Goal: Transaction & Acquisition: Purchase product/service

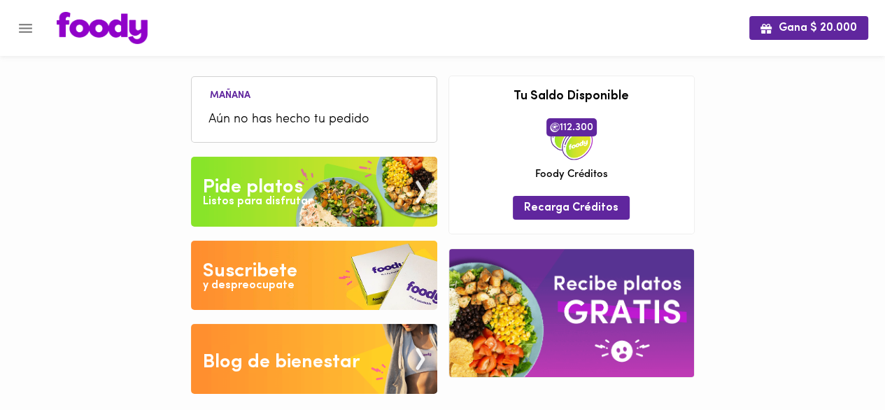
click at [270, 197] on div "Listos para disfrutar" at bounding box center [257, 202] width 109 height 16
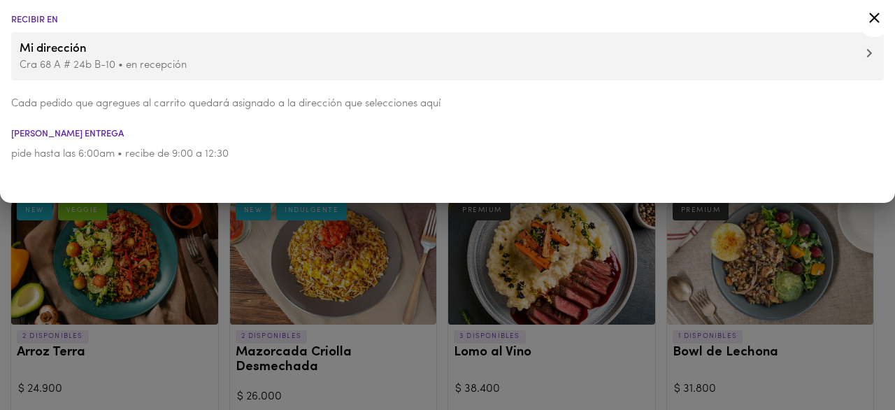
click at [143, 69] on p "Cra 68 A # 24b B-10 • en recepción" at bounding box center [448, 65] width 856 height 15
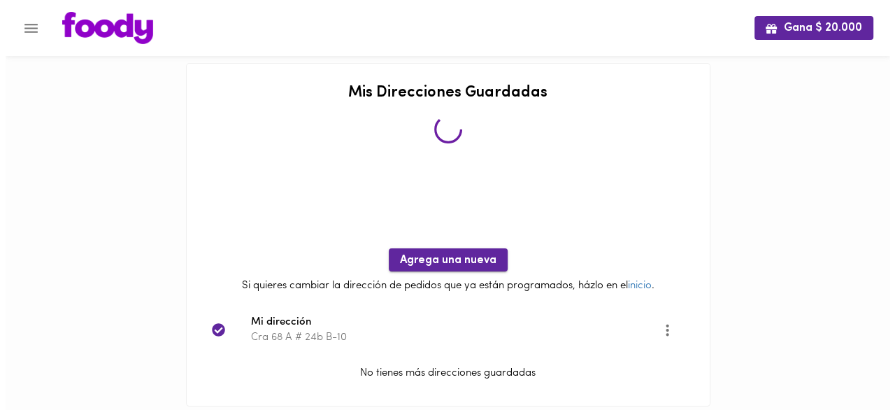
scroll to position [36, 0]
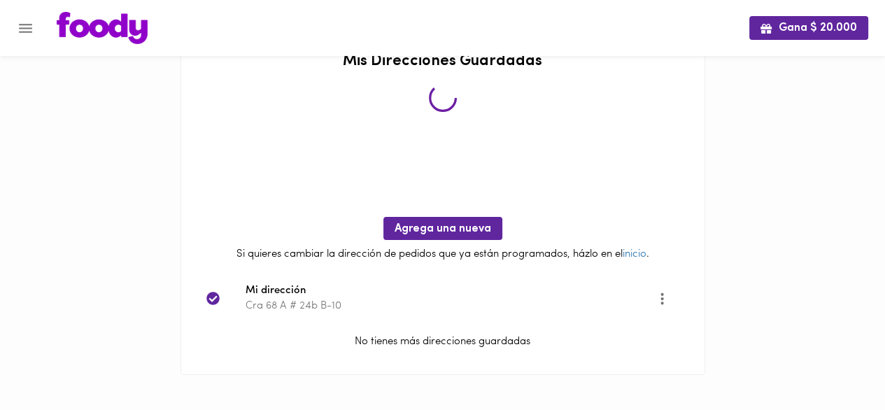
click at [656, 297] on icon "Opciones" at bounding box center [661, 298] width 17 height 17
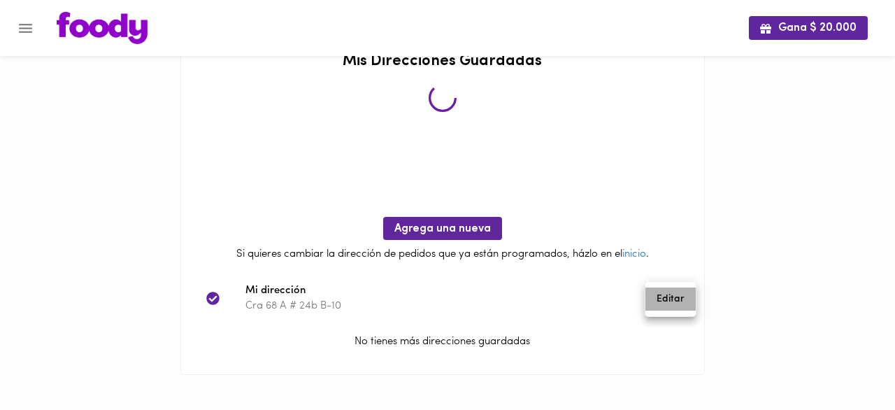
click at [665, 295] on li "Editar" at bounding box center [671, 299] width 50 height 23
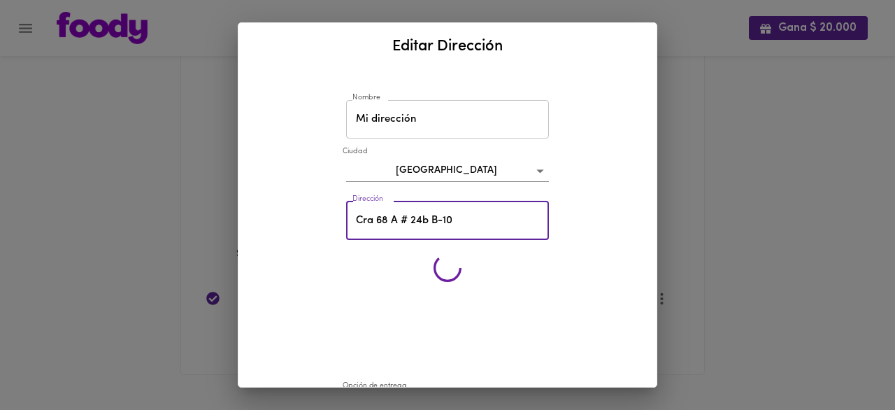
drag, startPoint x: 455, startPoint y: 222, endPoint x: 339, endPoint y: 219, distance: 116.9
click at [343, 219] on div "Dirección Cra 68 A # 24b B-10 Dirección" at bounding box center [448, 220] width 210 height 45
paste input ". 78 #16d -71"
type input "Cra. 78 #16d -71"
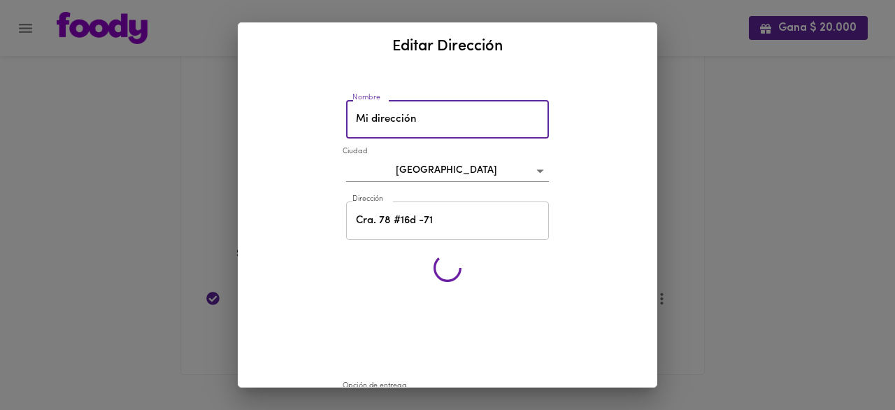
drag, startPoint x: 425, startPoint y: 125, endPoint x: 332, endPoint y: 124, distance: 93.8
click at [332, 124] on div "Nombre Mi dirección Nombre Ciudad Bogotá bogota Dirección Cra. 78 #16d -71 Dire…" at bounding box center [447, 390] width 385 height 628
type input "Zajari"
click at [473, 225] on input "Cra. 78 #16d -71" at bounding box center [447, 220] width 203 height 38
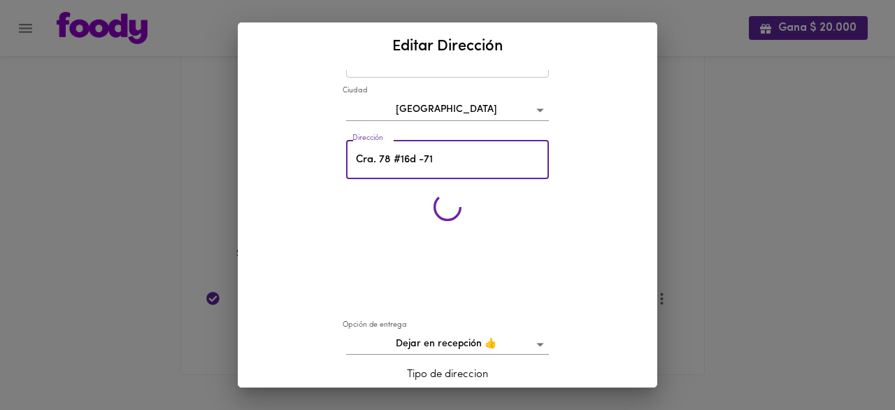
scroll to position [140, 0]
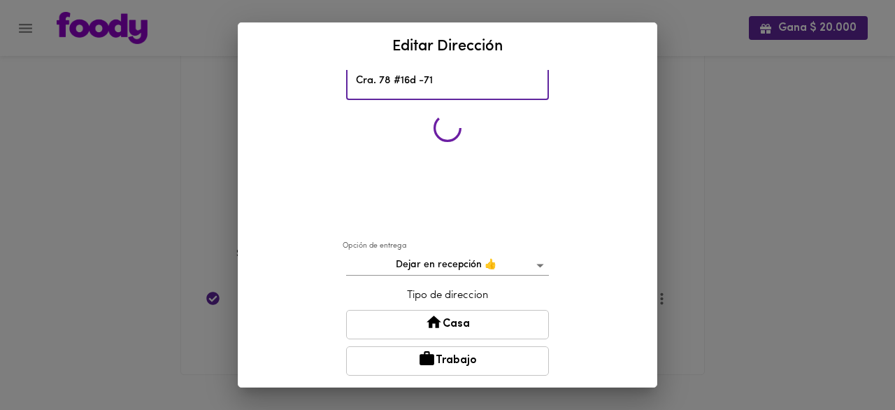
click at [504, 262] on body "Gana $ 20.000 Mis Direcciones Guardadas Agrega una nueva Si quieres cambiar la …" at bounding box center [447, 187] width 895 height 446
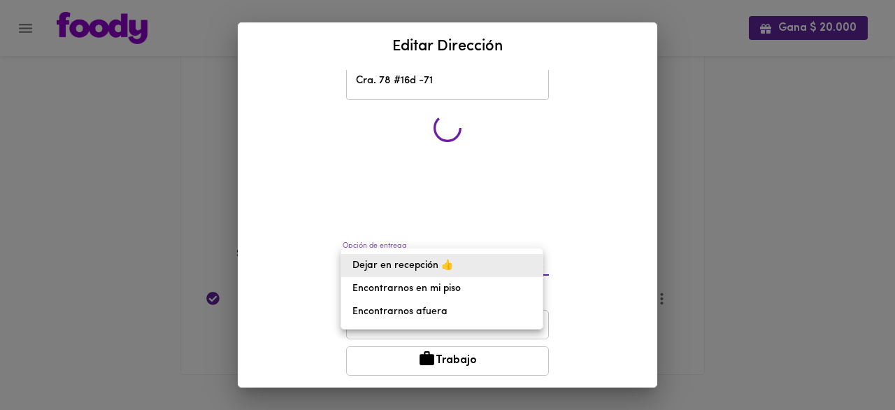
click at [610, 211] on div at bounding box center [447, 205] width 895 height 410
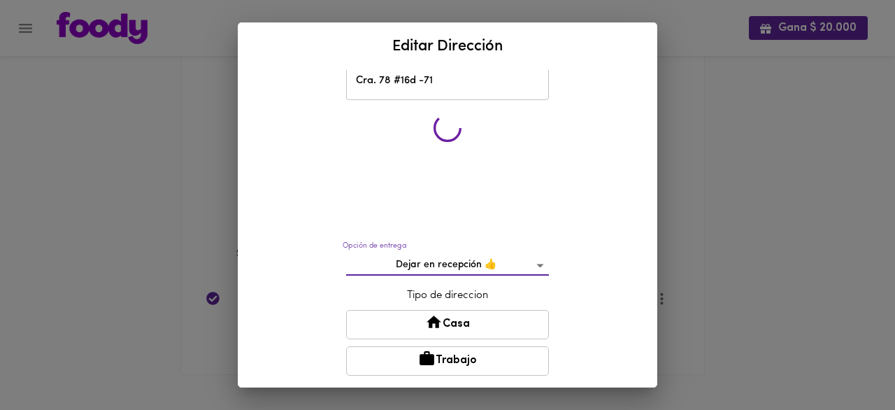
click at [467, 318] on button "Casa" at bounding box center [447, 324] width 203 height 29
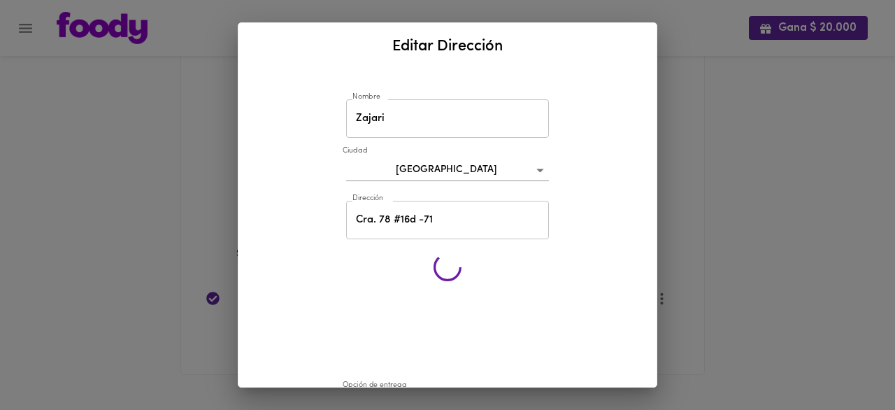
scroll to position [0, 0]
click at [451, 225] on input "Cra. 78 #16d -71" at bounding box center [447, 220] width 203 height 38
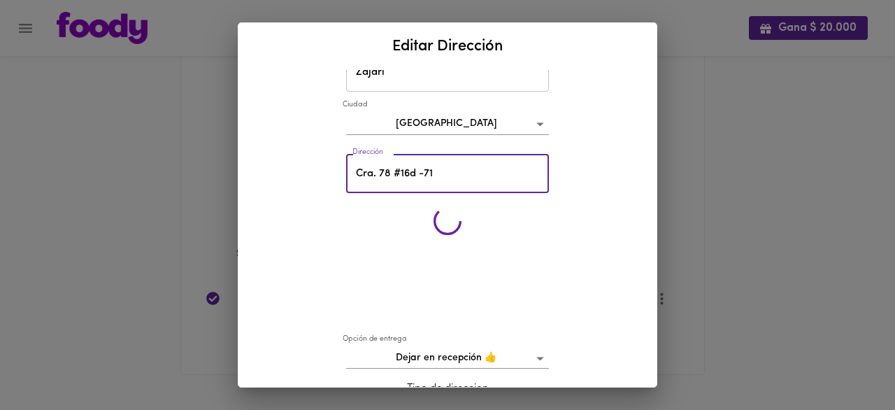
scroll to position [140, 0]
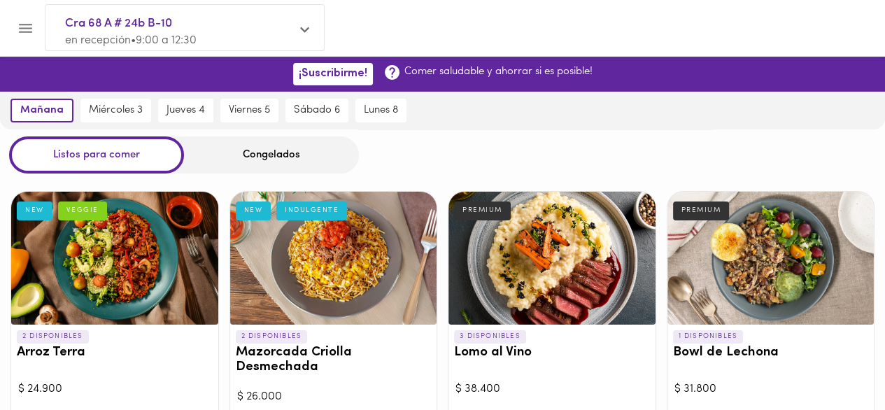
click at [265, 34] on p "en recepción • 9:00 a 12:30" at bounding box center [177, 41] width 225 height 16
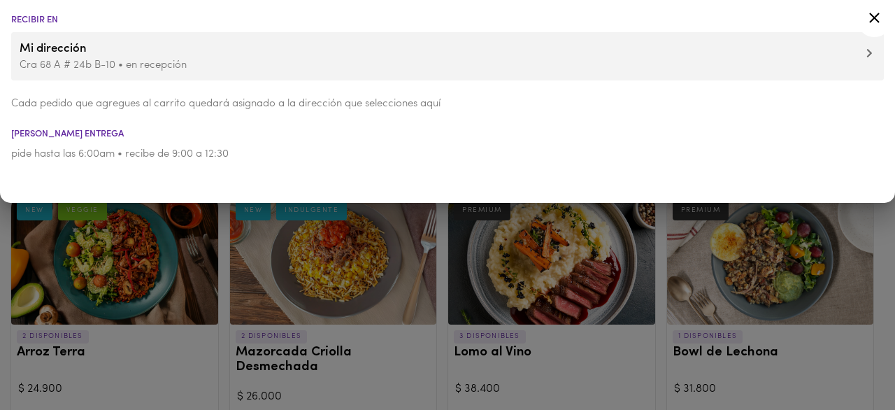
click at [162, 64] on p "Cra 68 A # 24b B-10 • en recepción" at bounding box center [448, 65] width 856 height 15
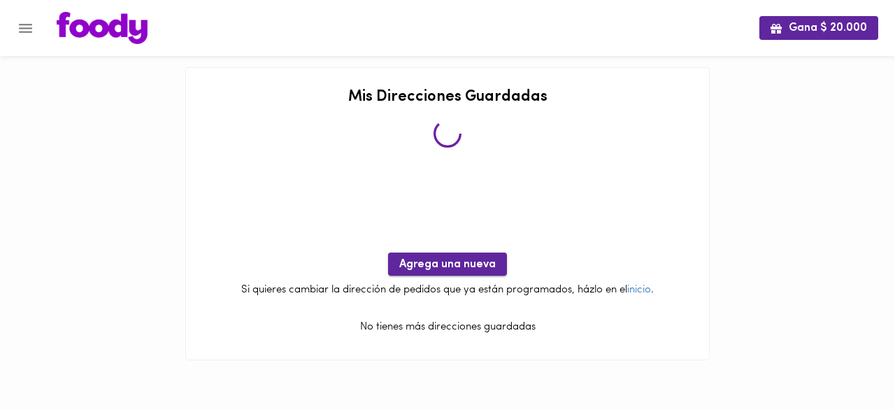
click at [453, 258] on span "Agrega una nueva" at bounding box center [447, 264] width 97 height 13
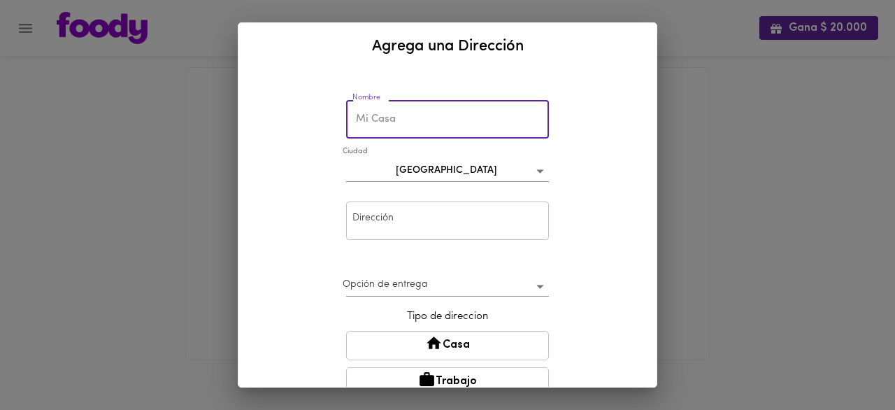
drag, startPoint x: 390, startPoint y: 119, endPoint x: 349, endPoint y: 120, distance: 40.6
click at [349, 120] on input "text" at bounding box center [447, 119] width 203 height 38
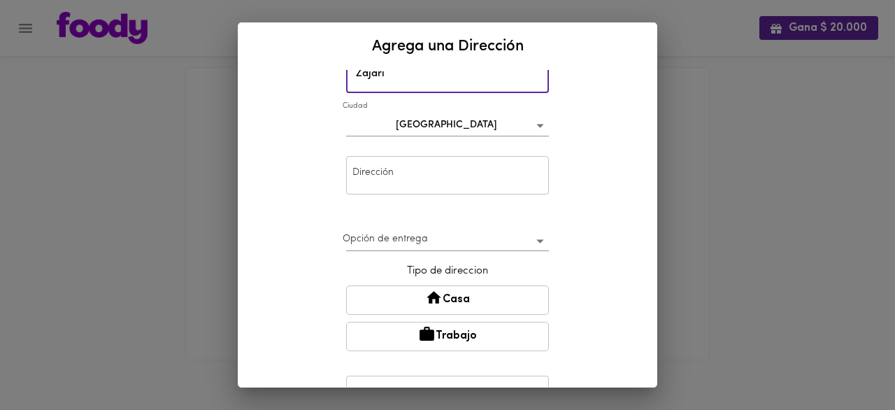
scroll to position [70, 0]
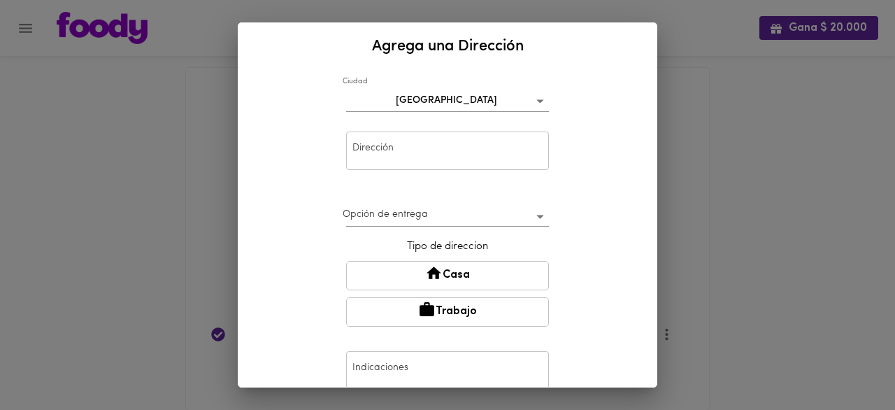
type input "Zajari"
click at [419, 146] on input "text" at bounding box center [447, 151] width 203 height 38
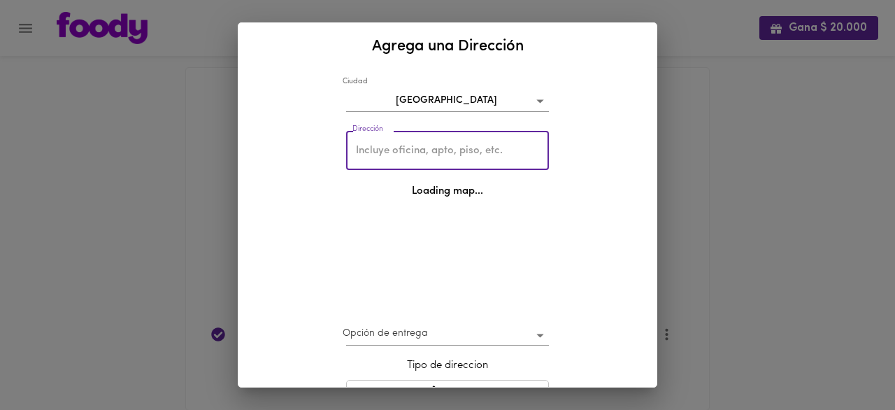
paste input "Cra. 78 #16d -71"
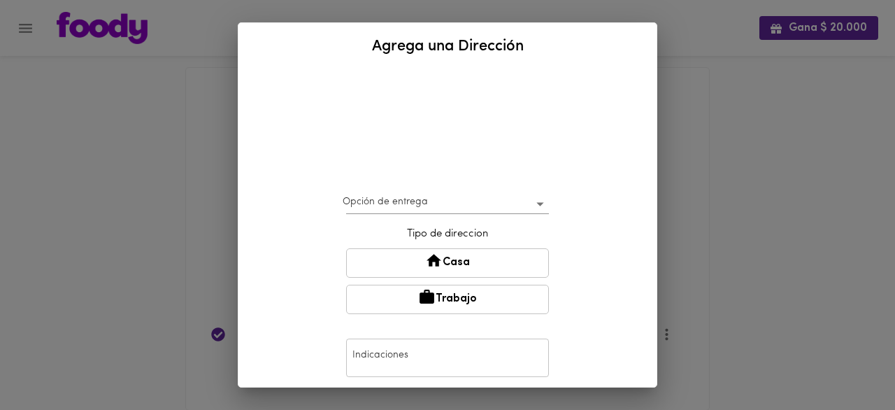
scroll to position [210, 0]
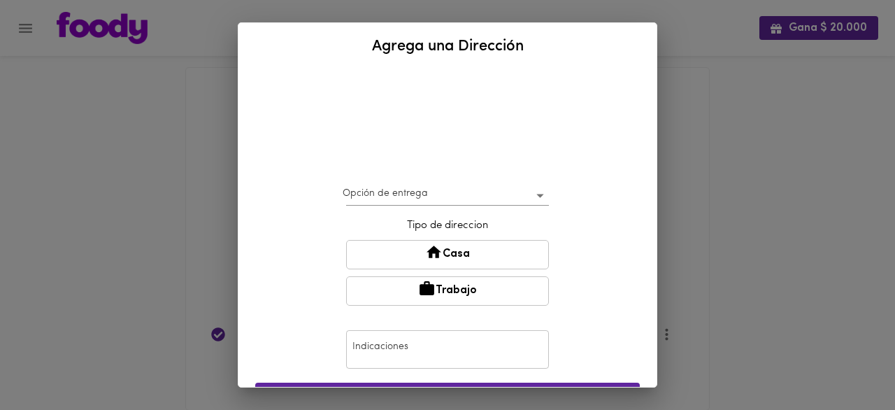
type input "Cra. 78 #16d -71 [PERSON_NAME] apto 1923"
click at [469, 197] on body "Gana $ 20.000 Mis Direcciones Guardadas Loading map... Agrega una nueva Si quie…" at bounding box center [447, 223] width 895 height 446
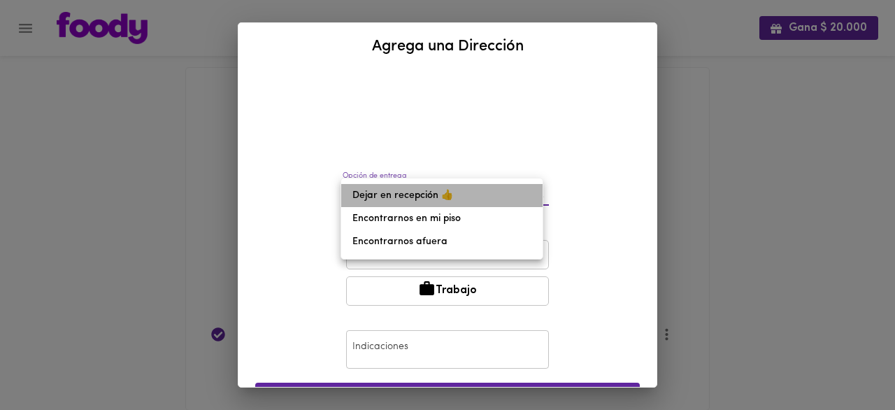
click at [430, 195] on li "Dejar en recepción 👍" at bounding box center [441, 195] width 201 height 23
type input "leave-at-reception"
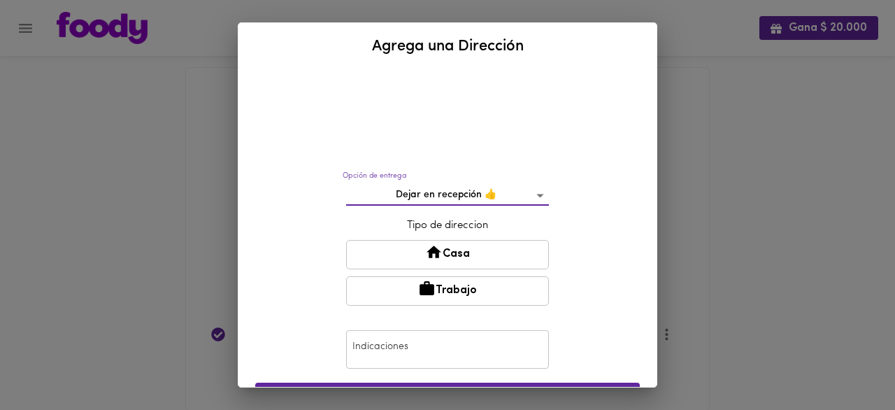
click at [444, 254] on button "Casa" at bounding box center [447, 254] width 203 height 29
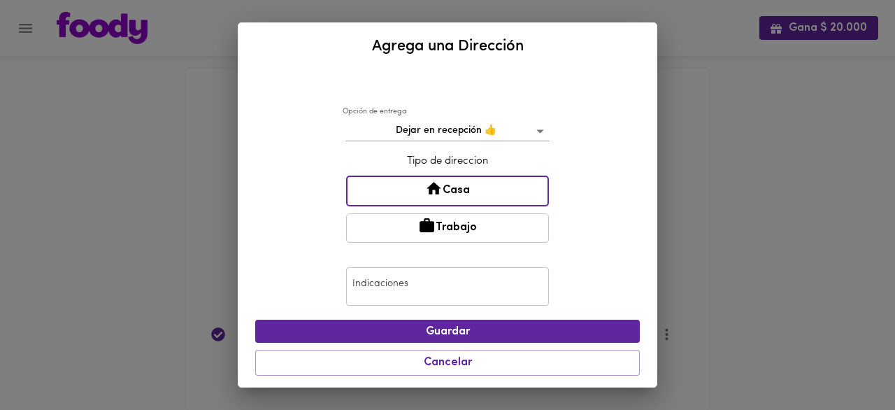
scroll to position [0, 0]
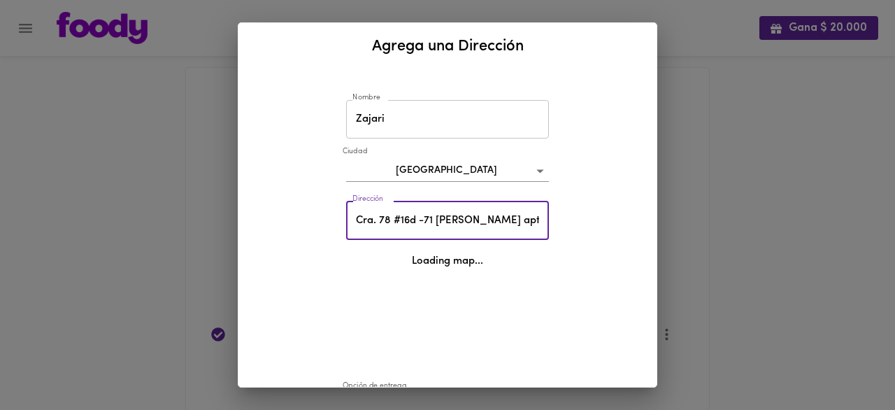
drag, startPoint x: 431, startPoint y: 217, endPoint x: 532, endPoint y: 218, distance: 101.4
click at [532, 218] on input "Cra. 78 #16d -71 [PERSON_NAME] apto 1923" at bounding box center [447, 220] width 203 height 38
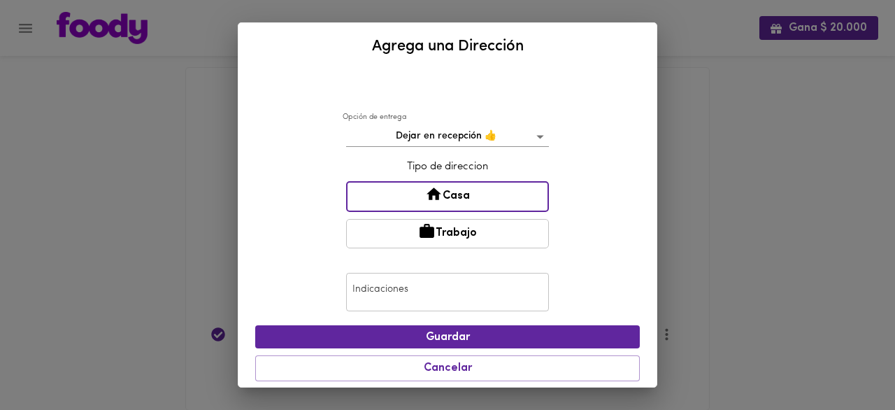
scroll to position [274, 0]
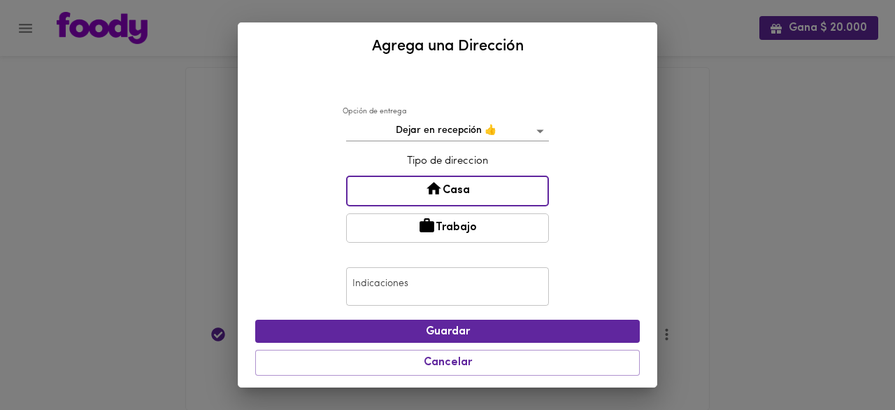
click at [429, 285] on input "text" at bounding box center [447, 286] width 203 height 38
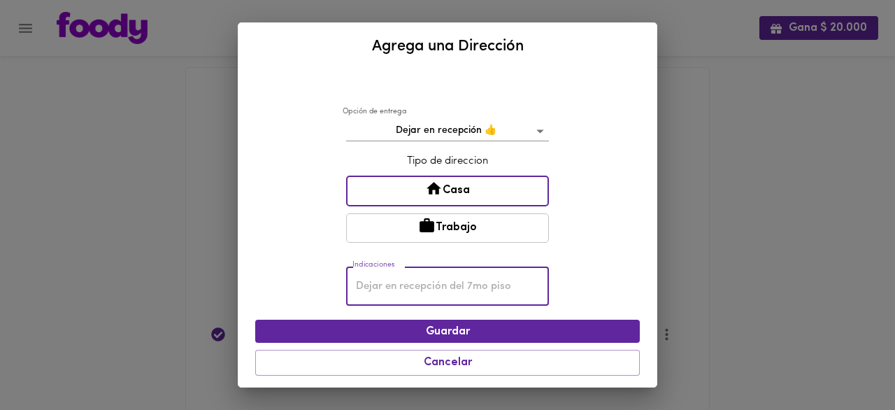
paste input "[PERSON_NAME] apto 1923"
type input "[PERSON_NAME] apto 1923"
click at [439, 325] on span "Guardar" at bounding box center [448, 331] width 362 height 13
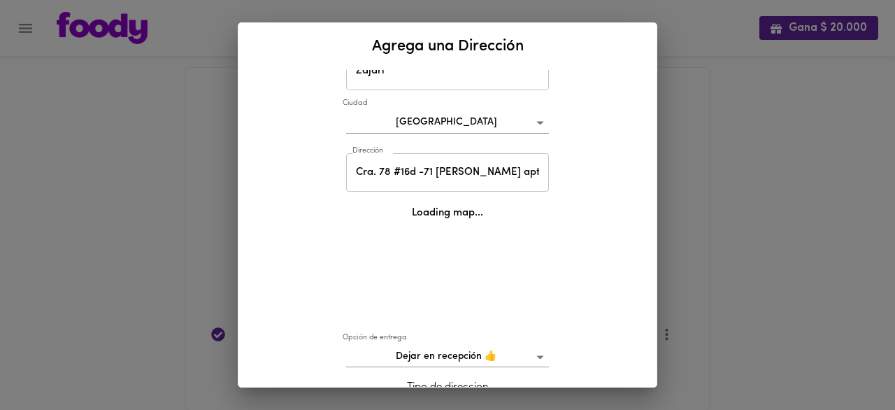
scroll to position [70, 0]
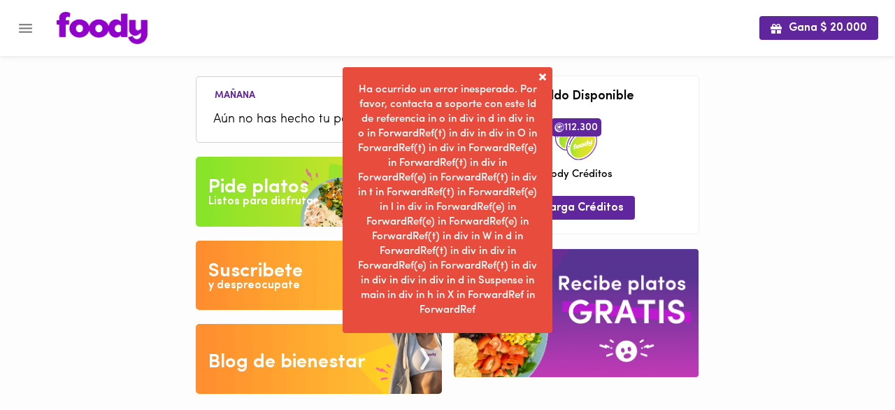
click at [539, 76] on span at bounding box center [543, 77] width 14 height 14
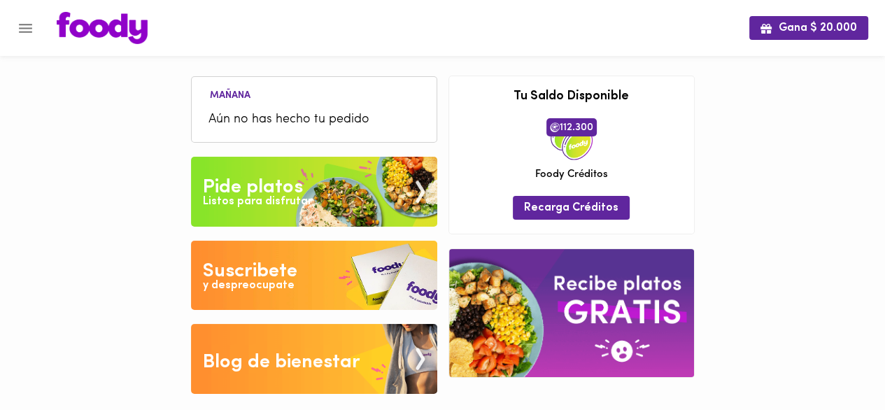
click at [31, 24] on icon "Menu" at bounding box center [25, 28] width 13 height 9
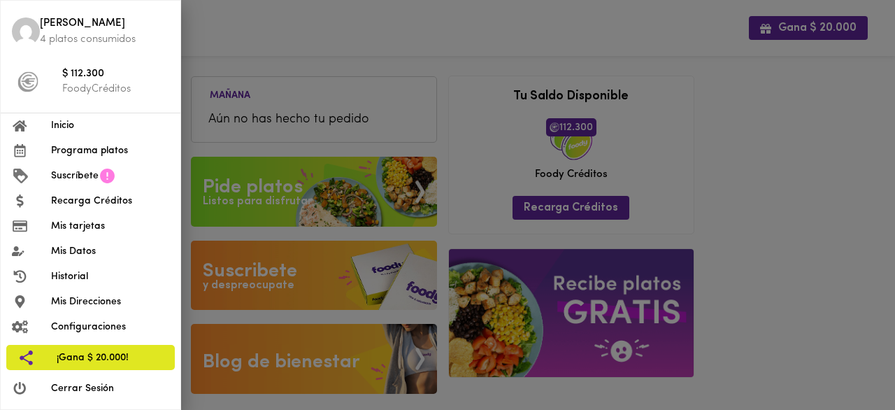
click at [353, 78] on div at bounding box center [447, 205] width 895 height 410
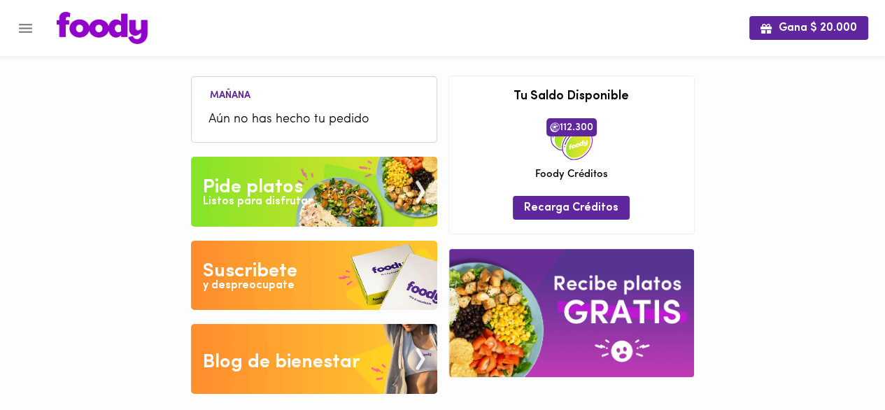
click at [318, 175] on img at bounding box center [314, 192] width 246 height 70
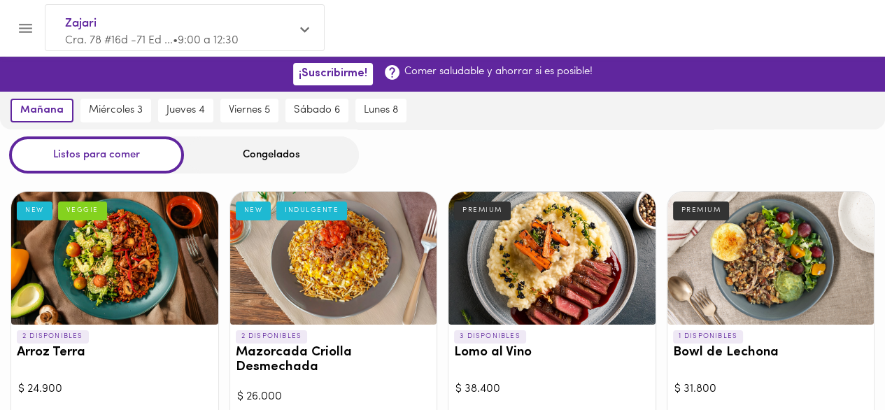
click at [239, 35] on span "Cra. 78 #16d -71 Ed ... • 9:00 a 12:30" at bounding box center [151, 40] width 173 height 11
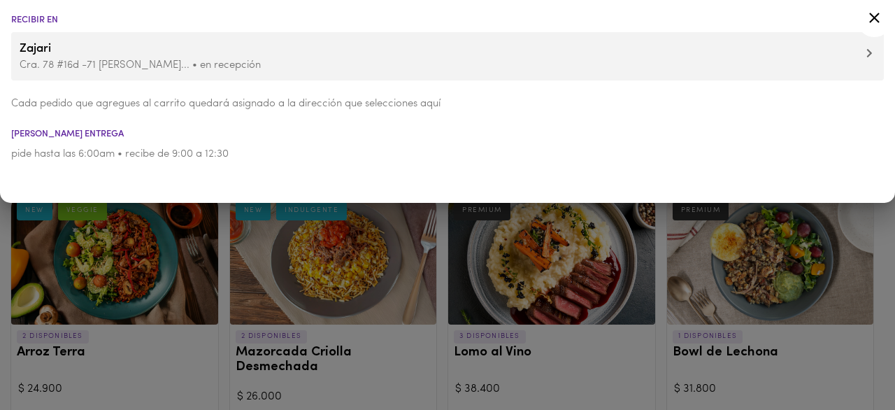
click at [872, 52] on icon at bounding box center [870, 53] width 6 height 10
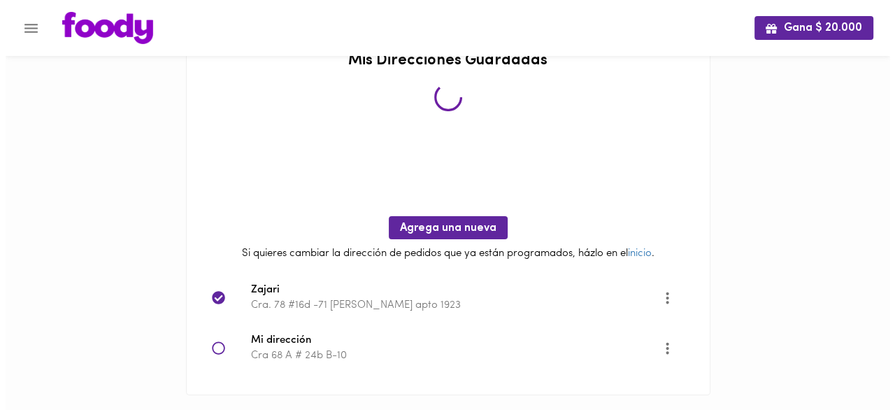
scroll to position [56, 0]
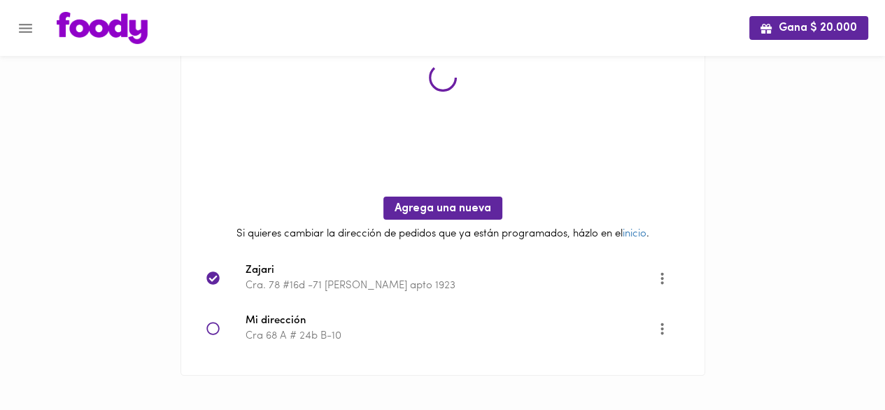
click at [662, 277] on icon "Opciones" at bounding box center [661, 278] width 3 height 12
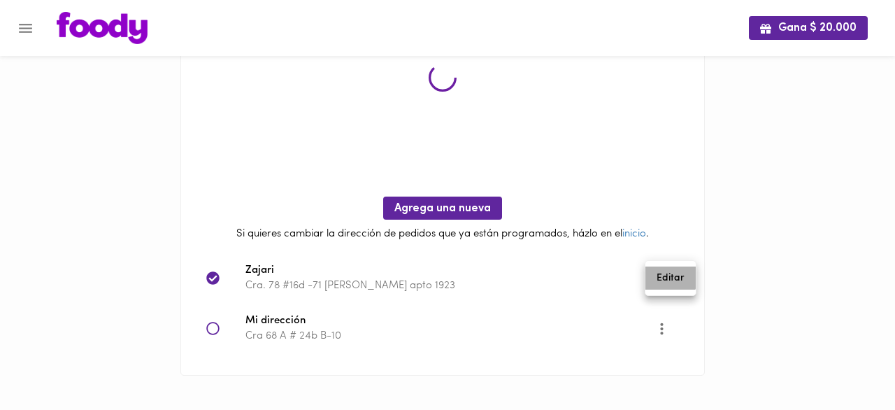
click at [662, 276] on li "Editar" at bounding box center [671, 278] width 50 height 23
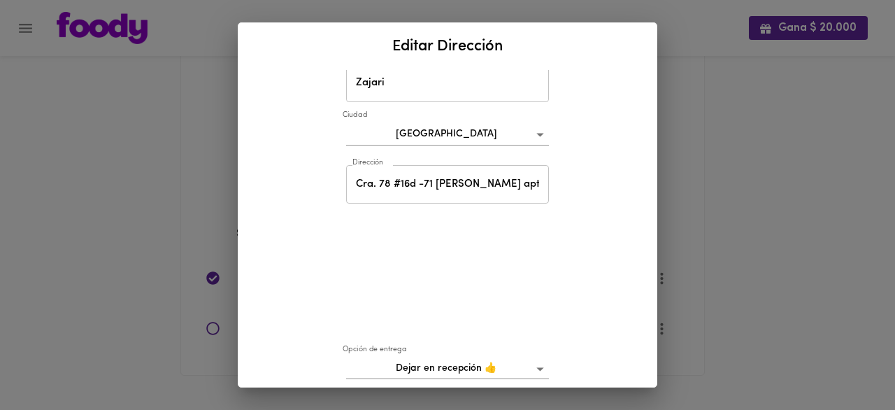
scroll to position [0, 0]
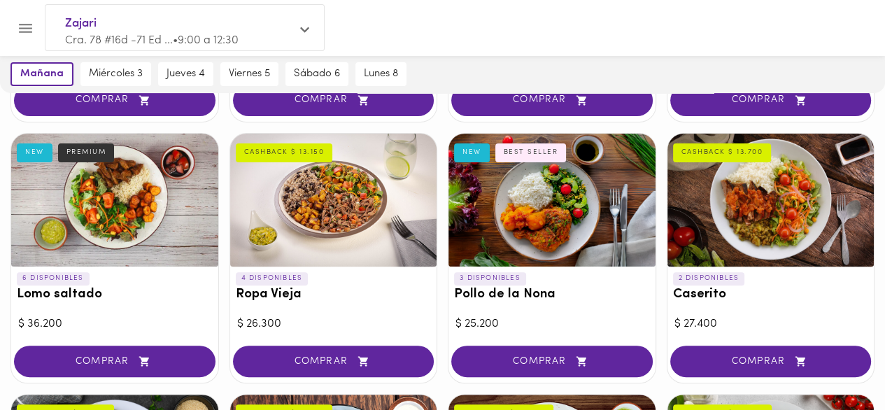
scroll to position [350, 0]
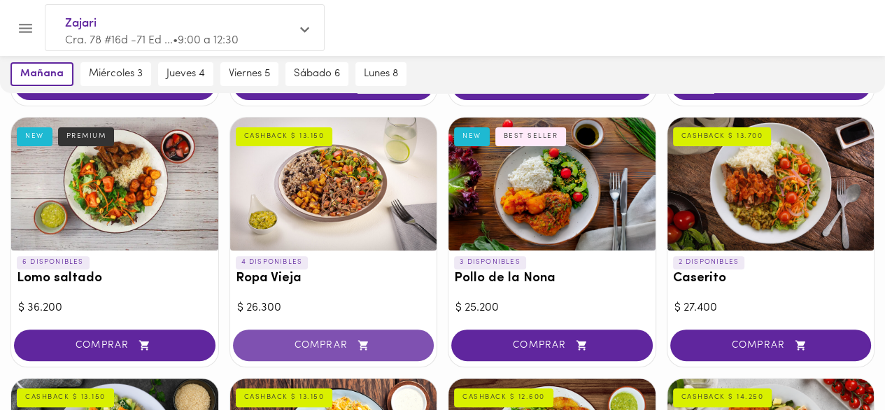
click at [344, 341] on span "COMPRAR" at bounding box center [333, 345] width 167 height 12
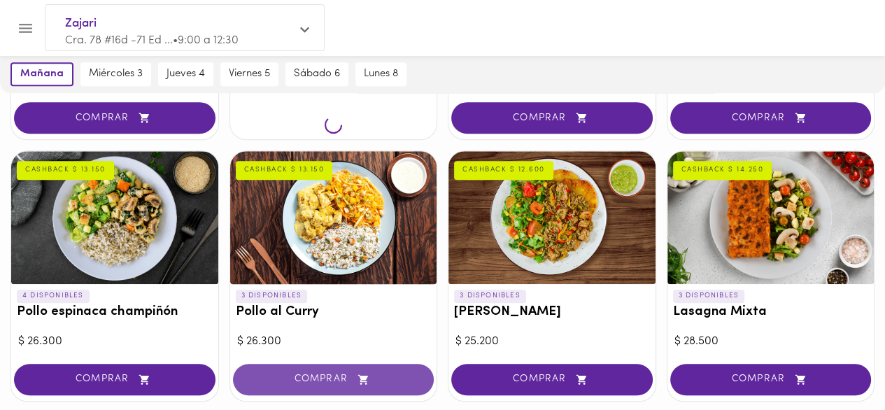
scroll to position [700, 0]
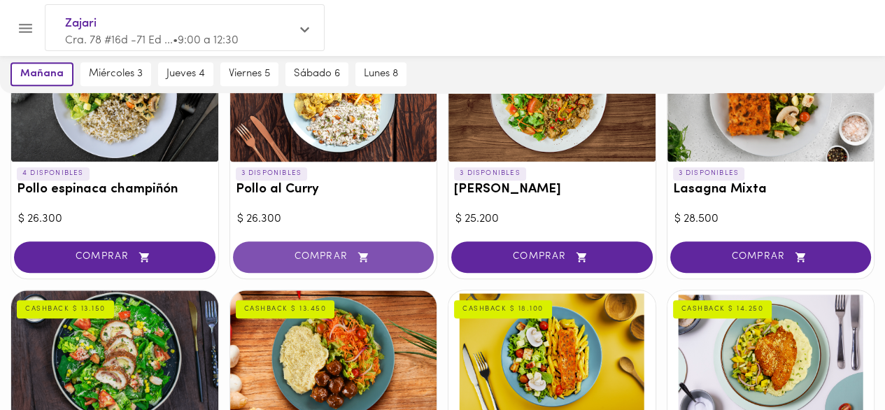
click at [331, 258] on span "COMPRAR" at bounding box center [333, 257] width 167 height 12
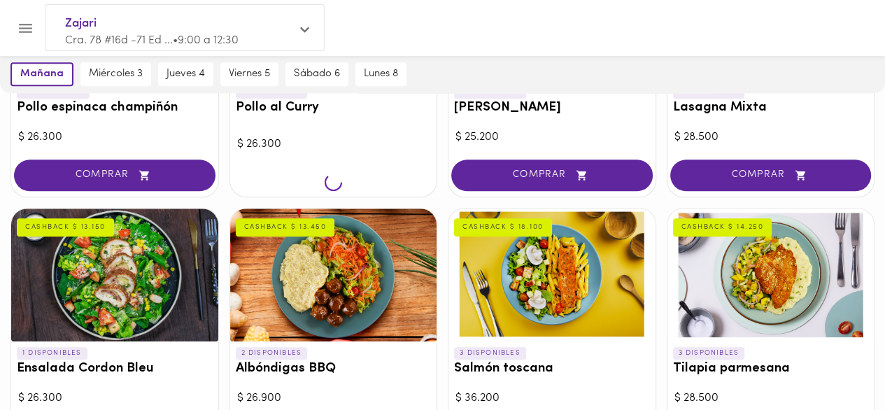
scroll to position [909, 0]
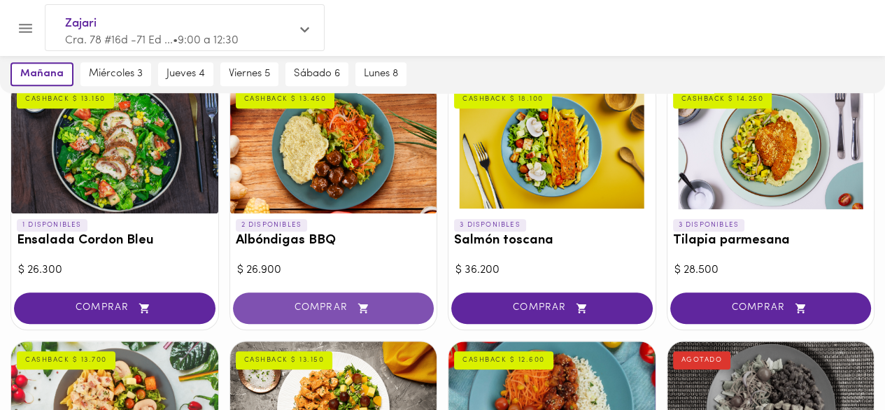
click at [332, 303] on span "COMPRAR" at bounding box center [333, 308] width 167 height 12
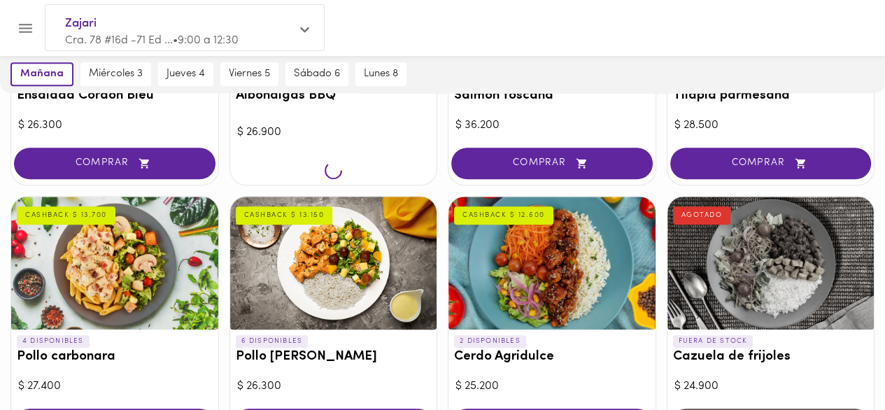
scroll to position [1119, 0]
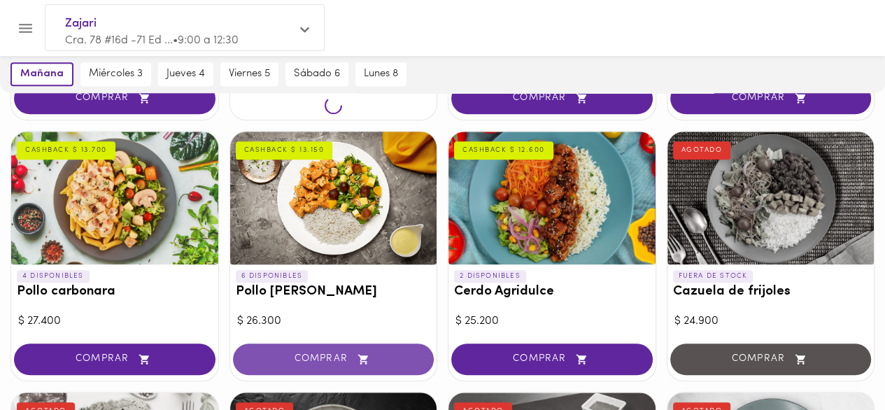
click at [320, 357] on span "COMPRAR" at bounding box center [333, 359] width 167 height 12
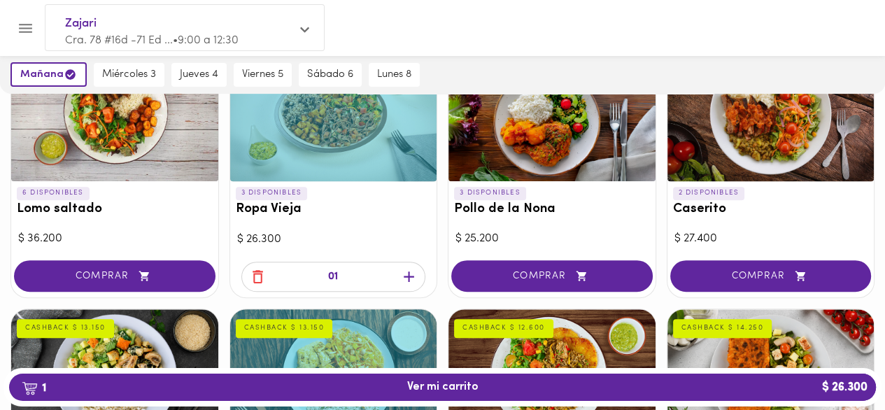
scroll to position [420, 0]
click at [409, 273] on icon "button" at bounding box center [409, 277] width 10 height 10
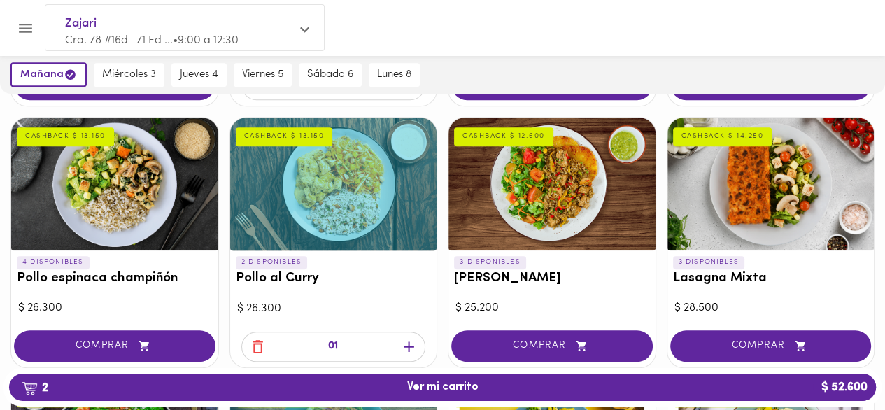
scroll to position [630, 0]
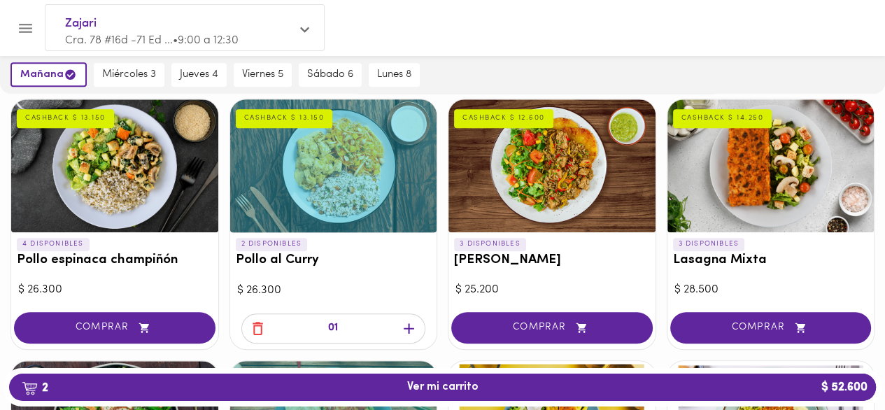
click at [406, 326] on icon "button" at bounding box center [409, 328] width 10 height 10
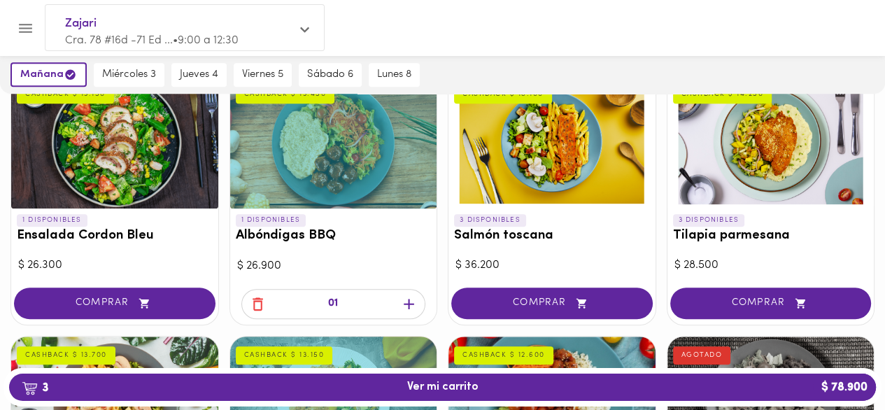
scroll to position [979, 0]
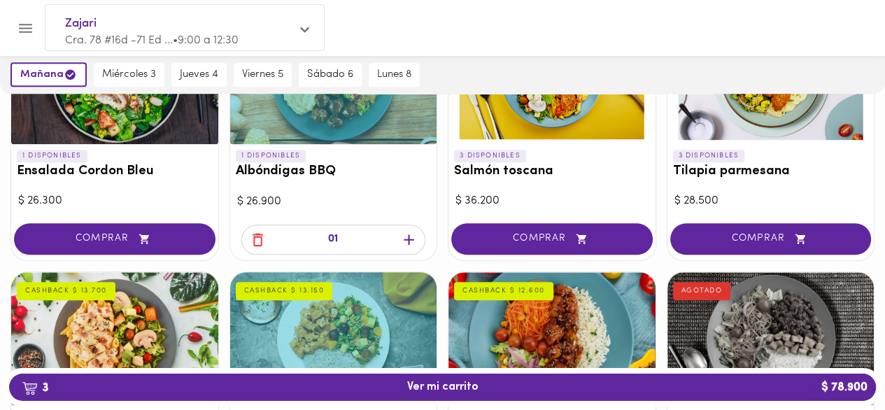
click at [410, 239] on icon "button" at bounding box center [408, 239] width 17 height 17
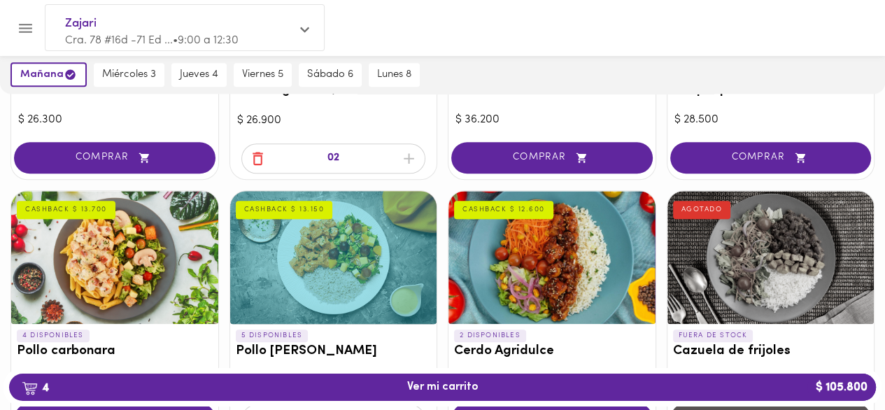
scroll to position [1189, 0]
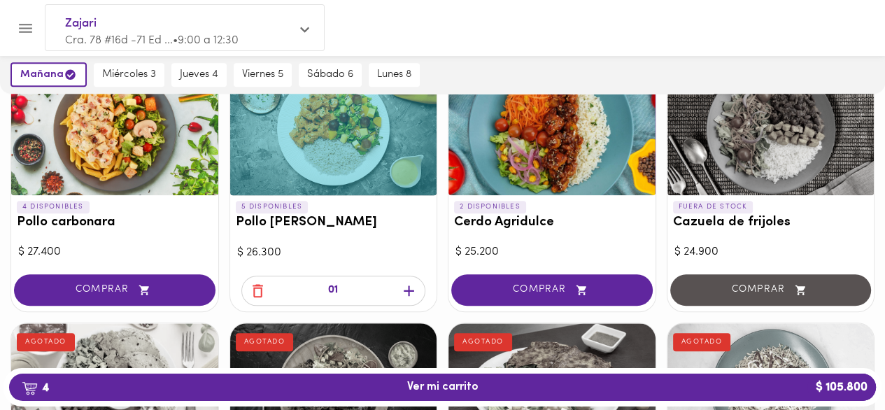
click at [409, 290] on icon "button" at bounding box center [409, 290] width 10 height 10
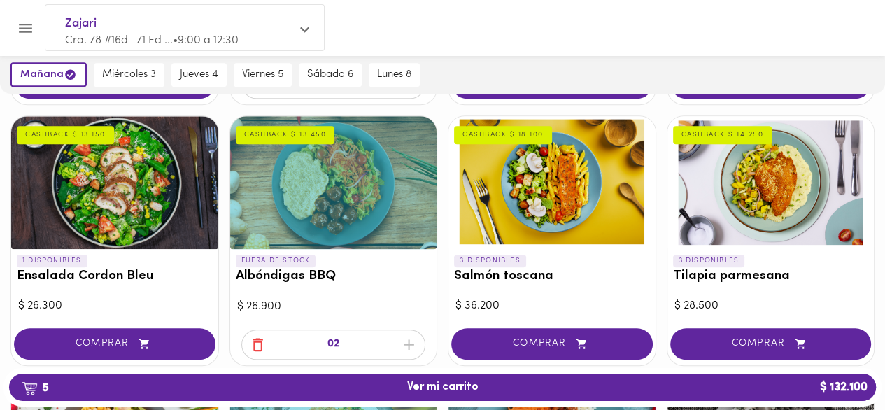
scroll to position [909, 0]
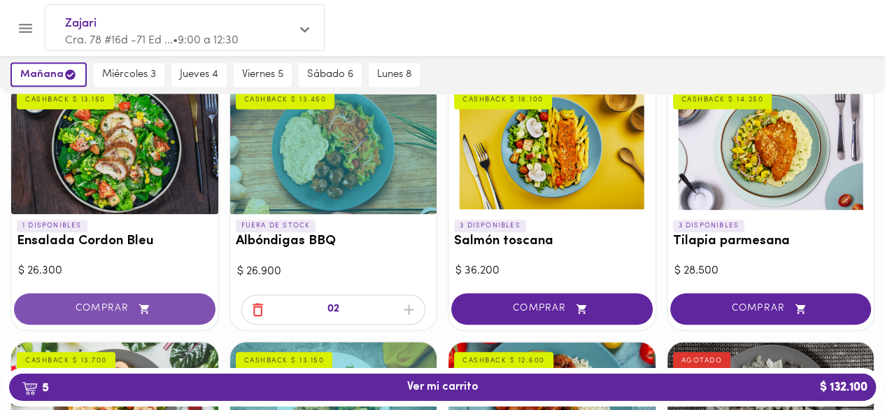
click at [153, 303] on icon "button" at bounding box center [144, 309] width 17 height 12
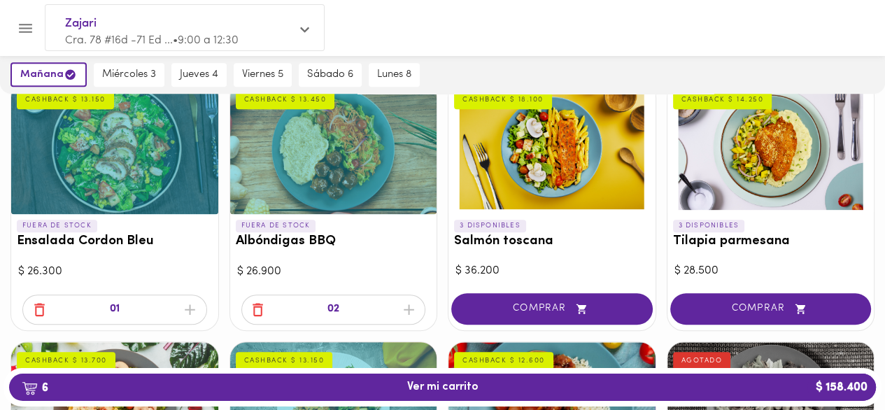
click at [185, 311] on div "01" at bounding box center [114, 310] width 185 height 30
click at [47, 309] on icon "button" at bounding box center [39, 309] width 17 height 17
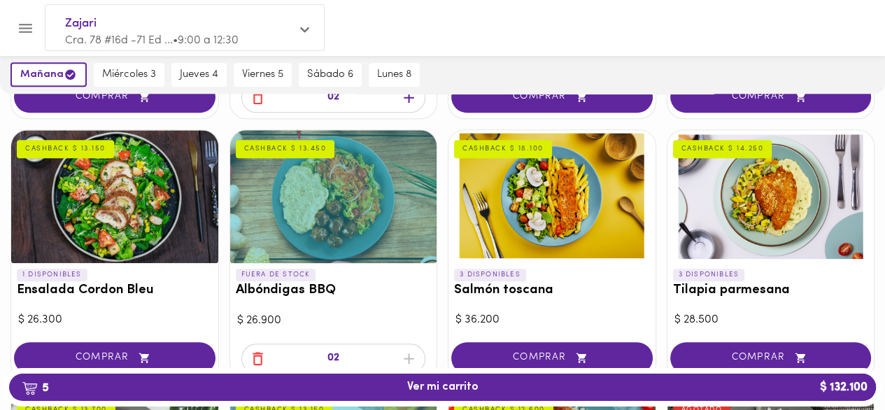
scroll to position [840, 0]
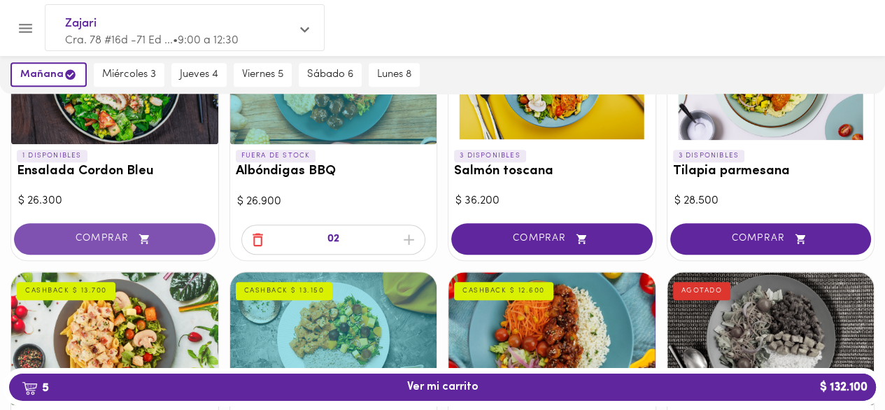
click at [134, 241] on span "COMPRAR" at bounding box center [114, 239] width 167 height 12
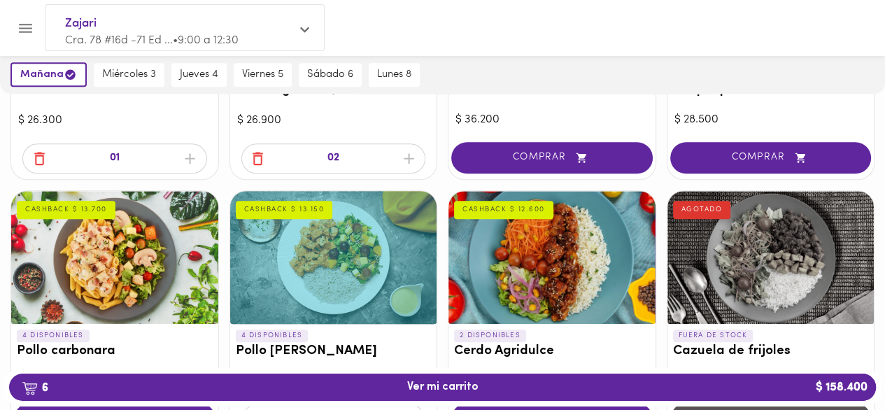
scroll to position [1119, 0]
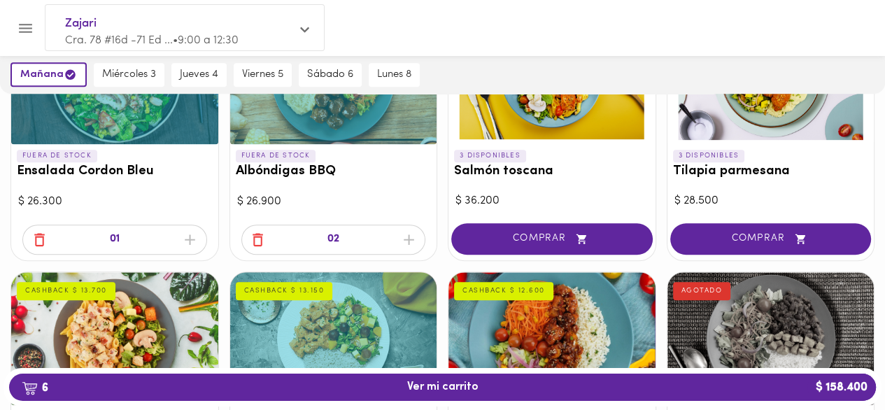
click at [44, 235] on icon "button" at bounding box center [39, 239] width 17 height 17
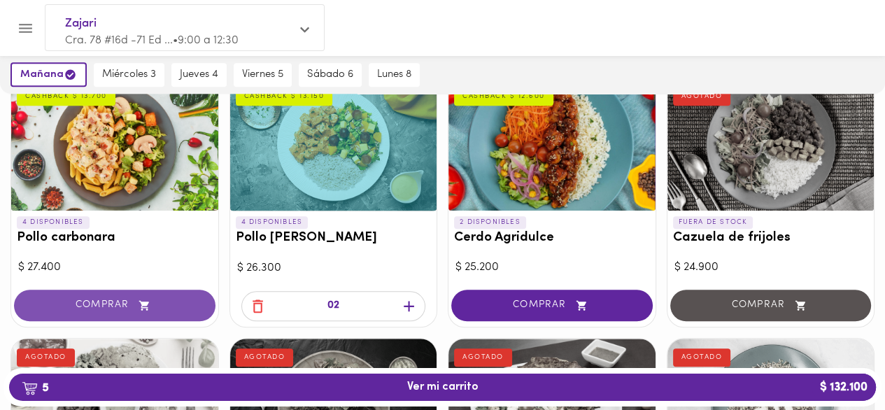
scroll to position [1189, 0]
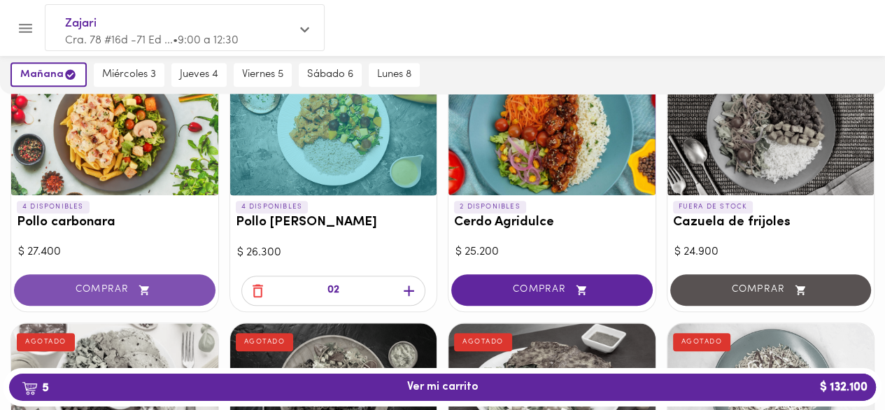
click at [148, 286] on icon "button" at bounding box center [144, 290] width 10 height 10
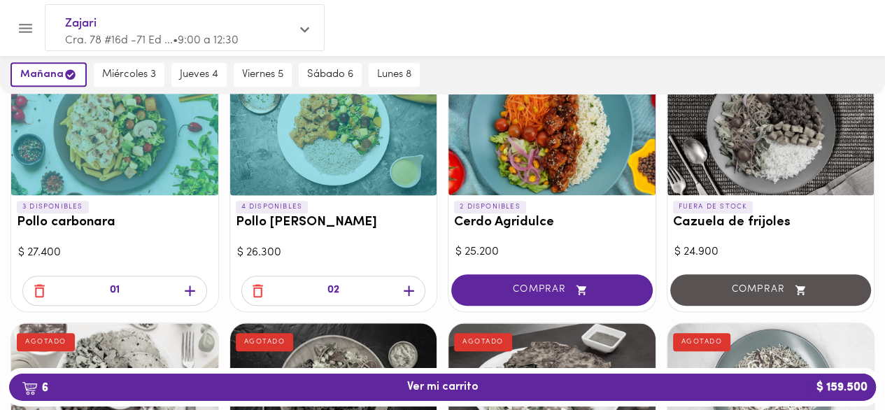
click at [183, 287] on icon "button" at bounding box center [189, 290] width 17 height 17
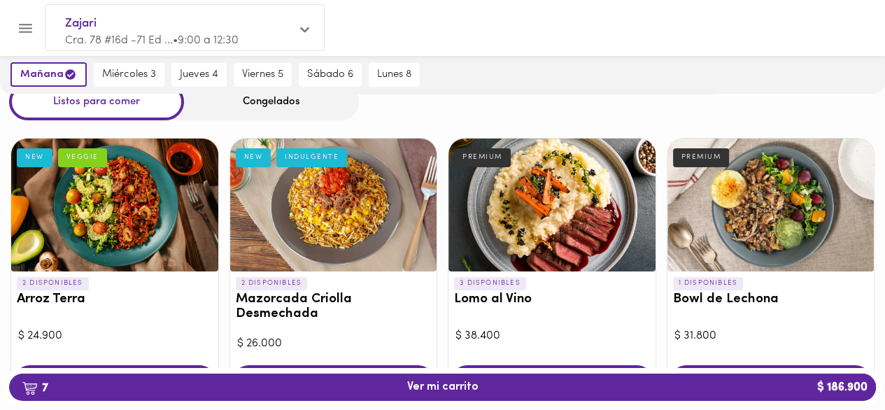
scroll to position [0, 0]
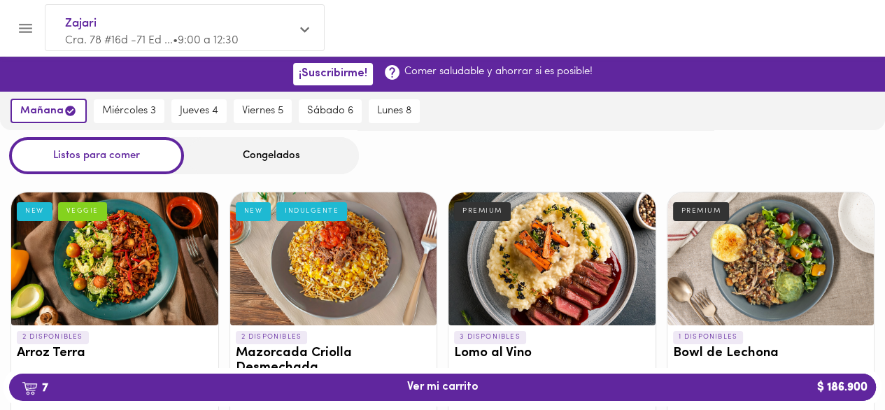
click at [295, 157] on div "Congelados" at bounding box center [271, 155] width 175 height 37
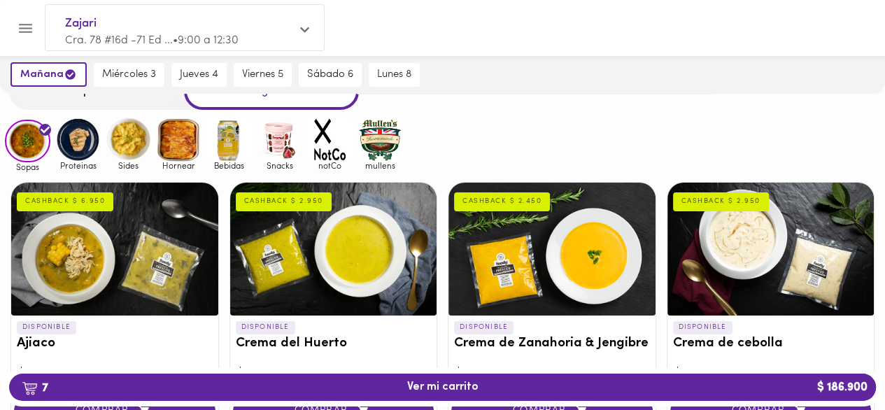
scroll to position [140, 0]
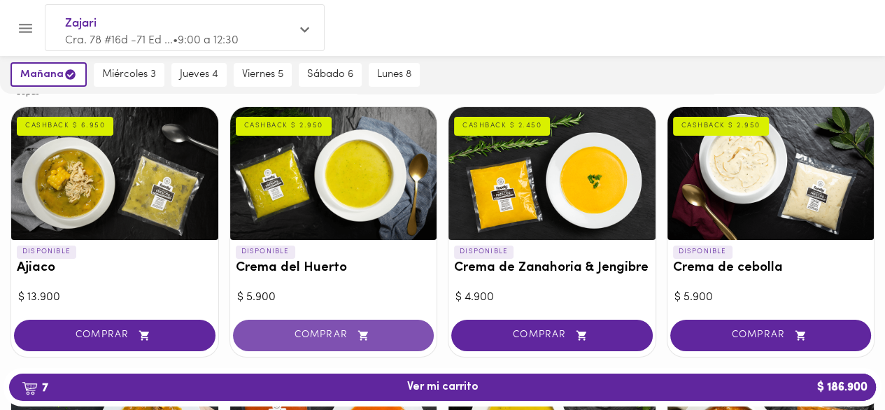
click at [337, 334] on span "COMPRAR" at bounding box center [333, 336] width 167 height 12
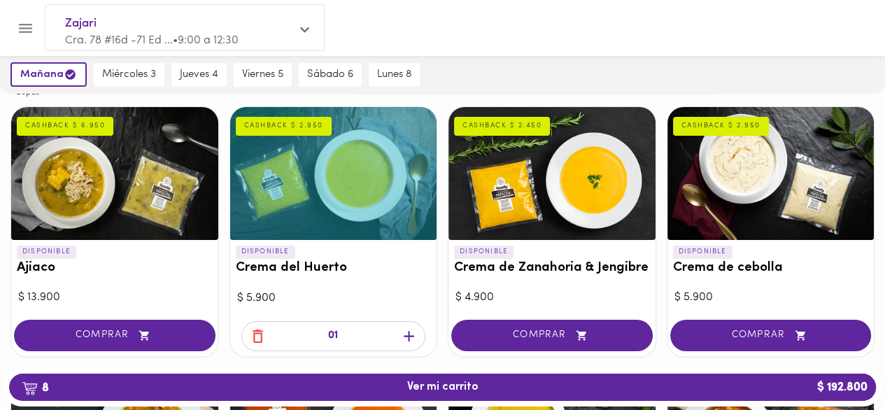
click at [407, 335] on icon "button" at bounding box center [409, 336] width 10 height 10
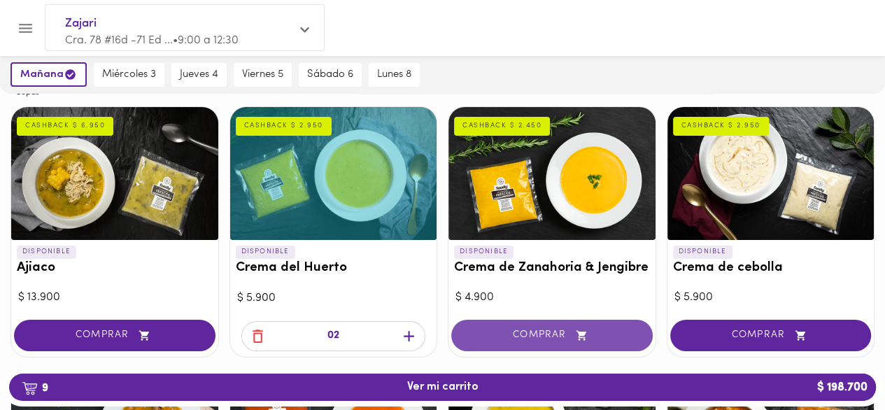
click at [606, 342] on button "COMPRAR" at bounding box center [551, 335] width 201 height 31
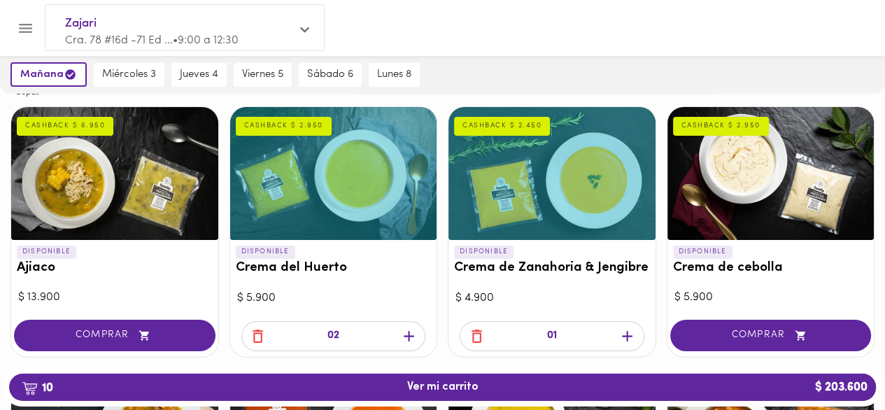
click at [618, 334] on icon "button" at bounding box center [626, 335] width 17 height 17
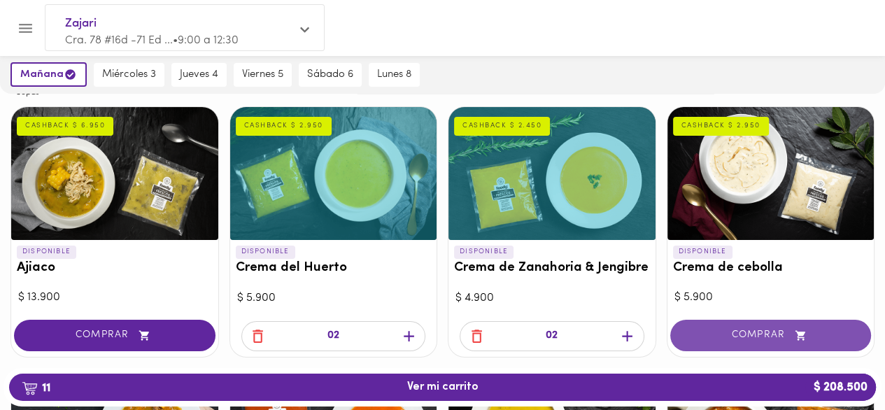
click at [764, 334] on span "COMPRAR" at bounding box center [771, 336] width 167 height 12
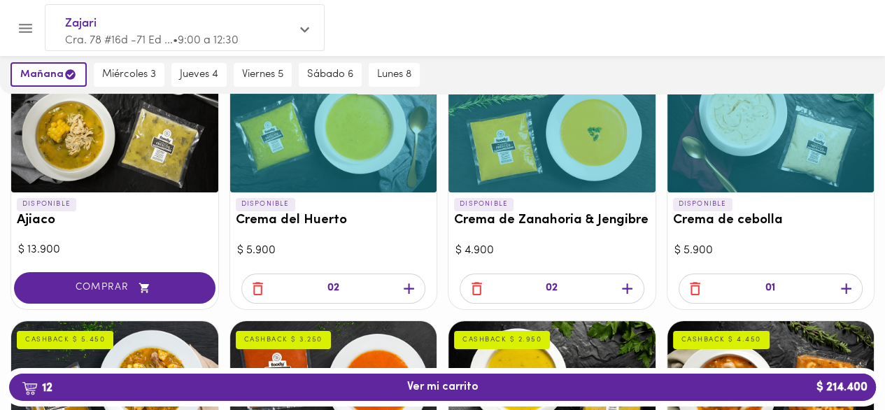
scroll to position [210, 0]
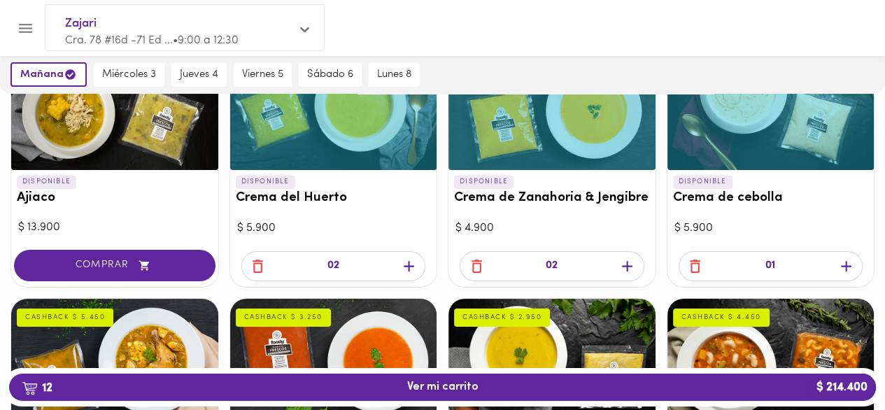
click at [846, 267] on icon "button" at bounding box center [845, 265] width 17 height 17
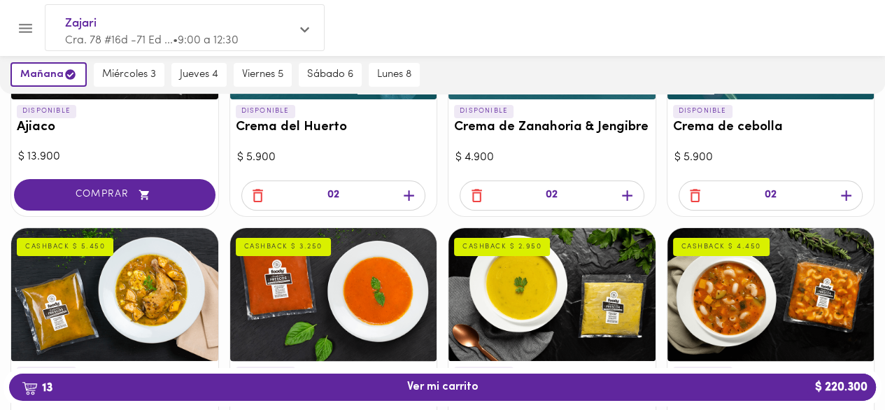
scroll to position [420, 0]
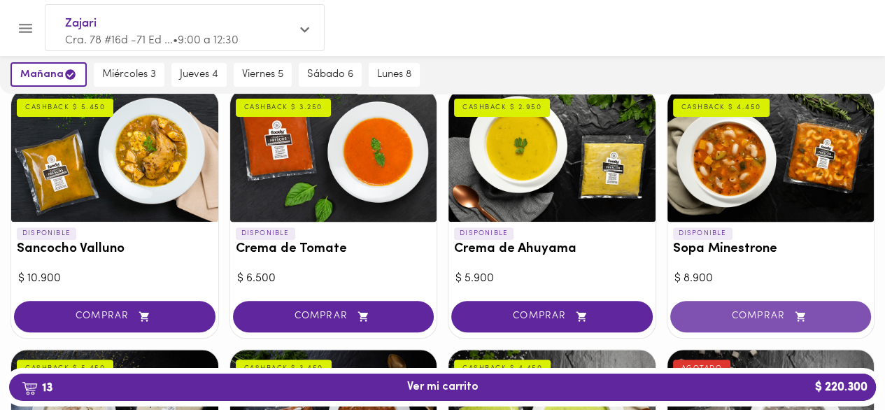
click at [781, 312] on span "COMPRAR" at bounding box center [771, 317] width 167 height 12
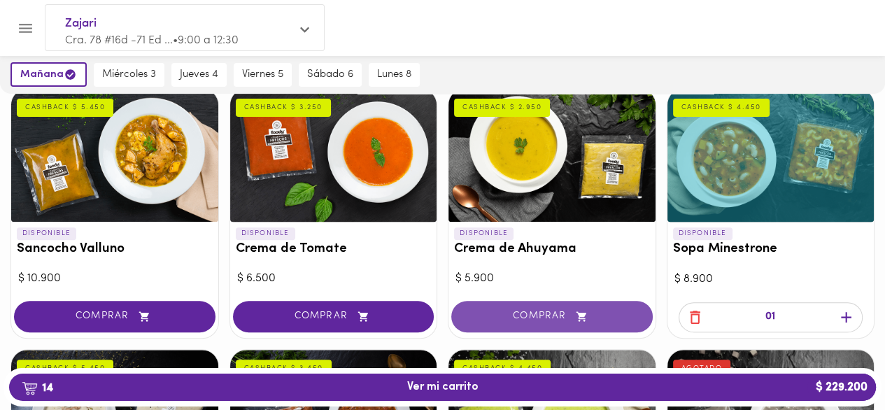
click at [553, 314] on span "COMPRAR" at bounding box center [552, 317] width 167 height 12
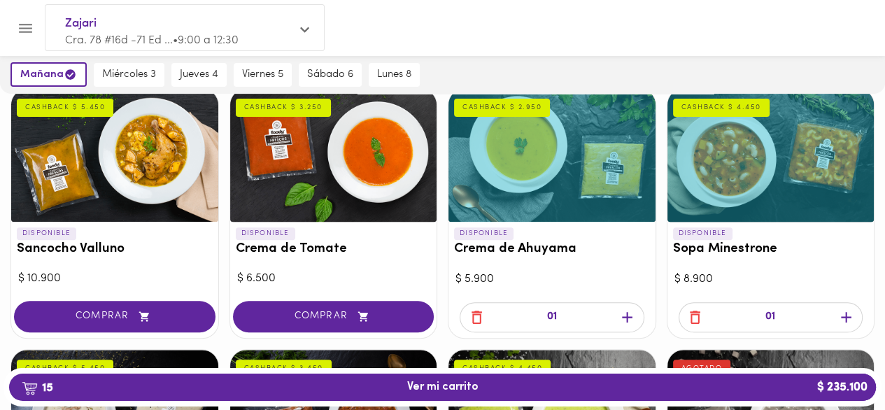
click at [637, 313] on span "button" at bounding box center [627, 317] width 21 height 17
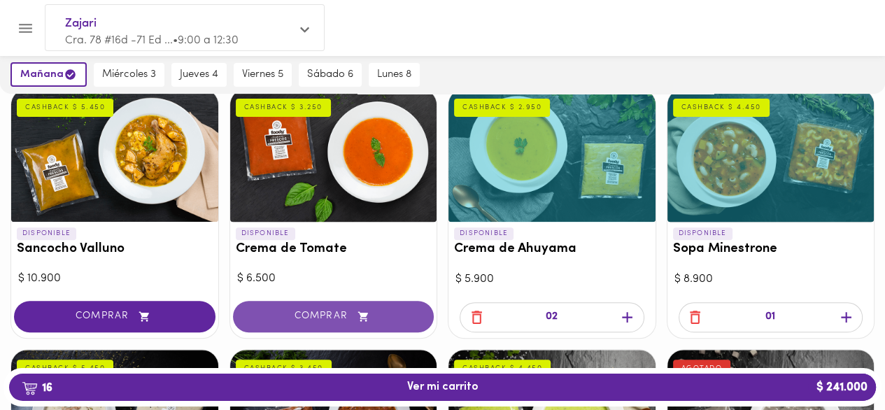
click at [378, 303] on button "COMPRAR" at bounding box center [333, 316] width 201 height 31
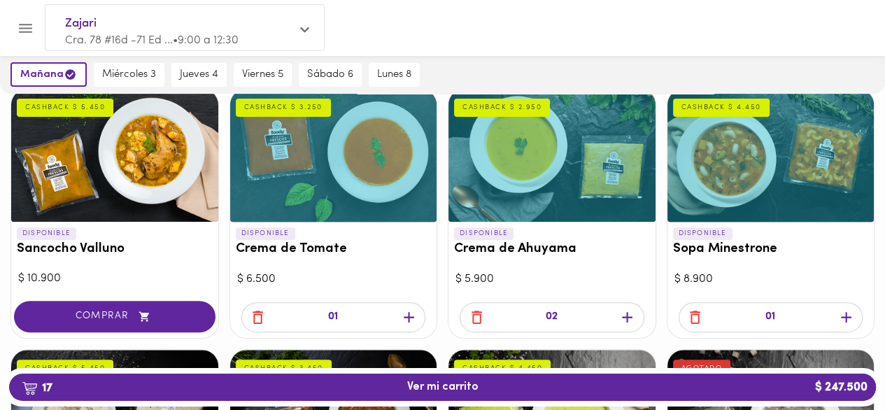
click at [409, 313] on icon "button" at bounding box center [408, 317] width 17 height 17
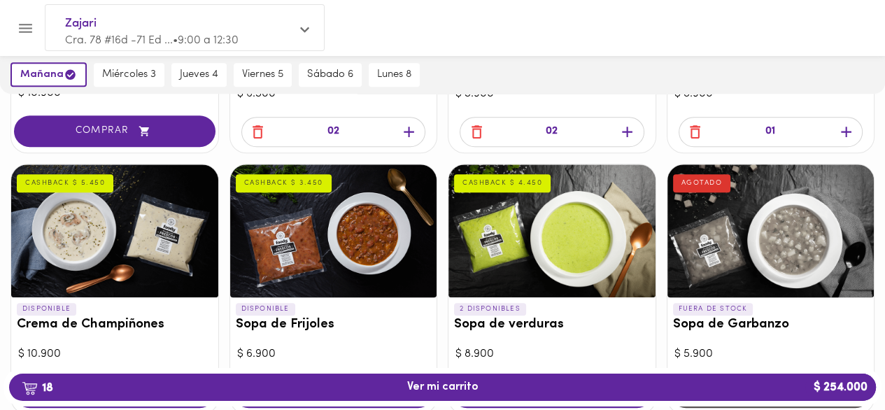
scroll to position [700, 0]
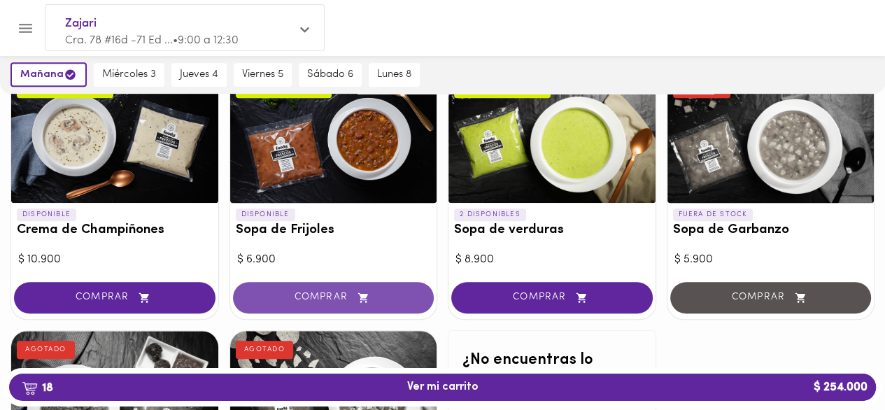
click at [319, 299] on span "COMPRAR" at bounding box center [333, 298] width 167 height 12
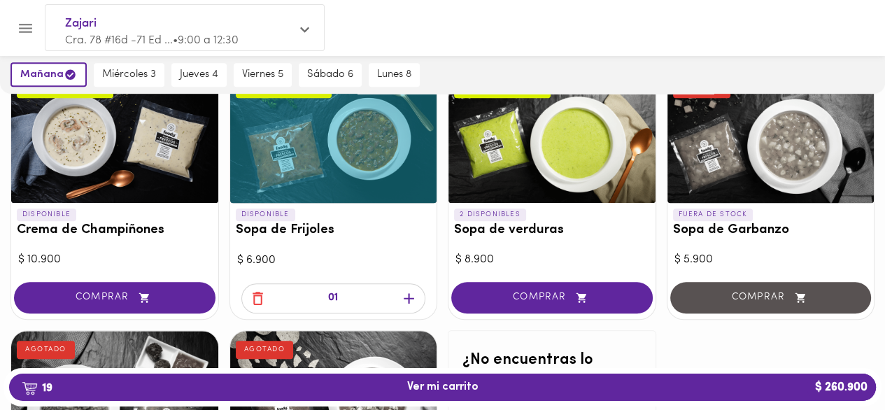
click at [403, 298] on icon "button" at bounding box center [408, 298] width 17 height 17
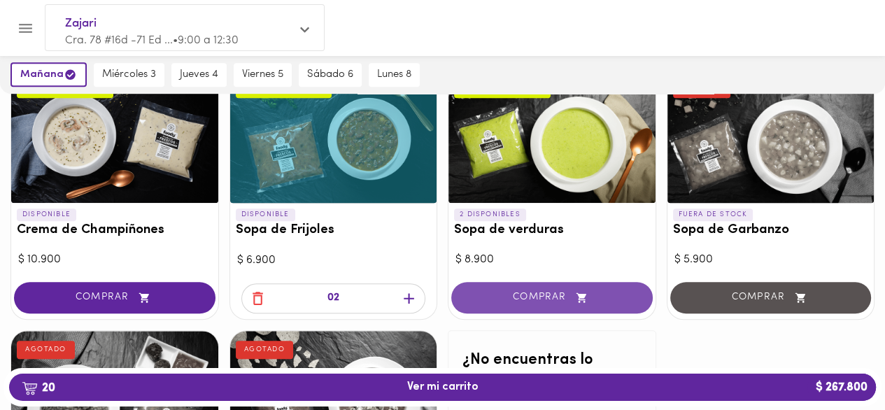
click at [576, 297] on icon "button" at bounding box center [581, 298] width 17 height 12
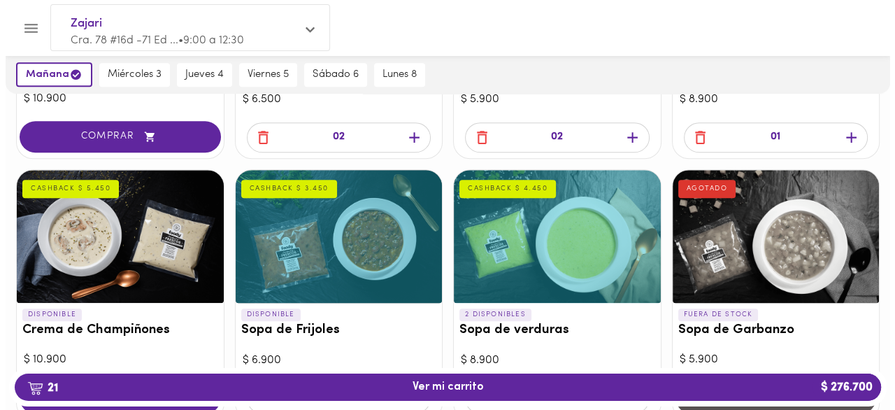
scroll to position [599, 0]
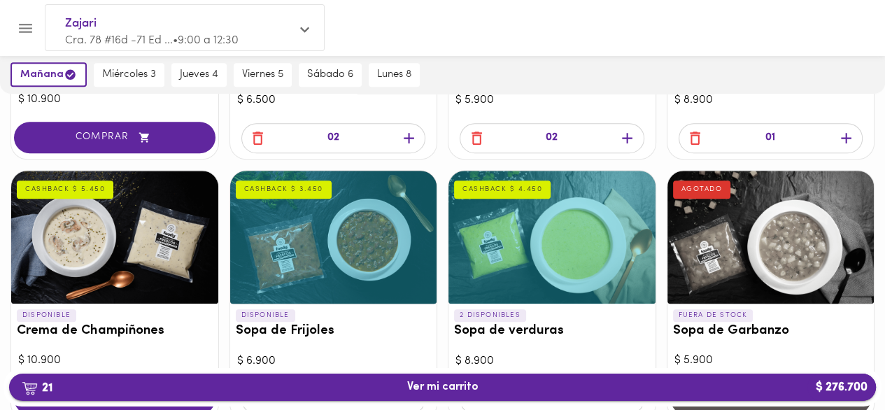
click at [456, 388] on span "21 Ver mi carrito $ 276.700" at bounding box center [442, 387] width 71 height 13
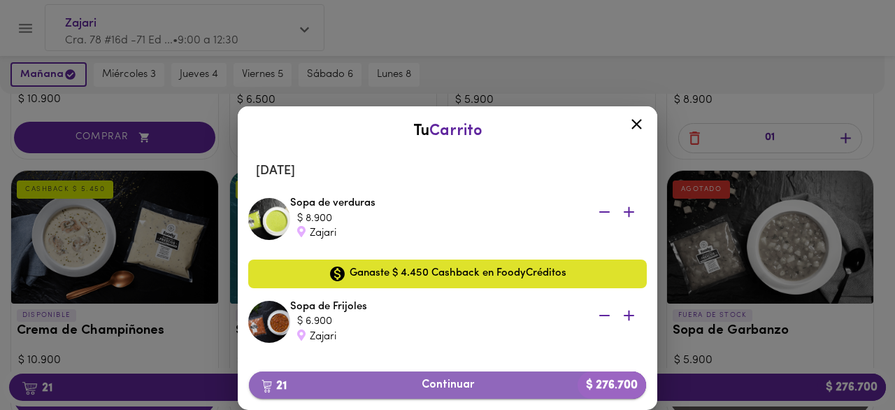
click at [459, 385] on span "21 Continuar $ 276.700" at bounding box center [447, 384] width 375 height 13
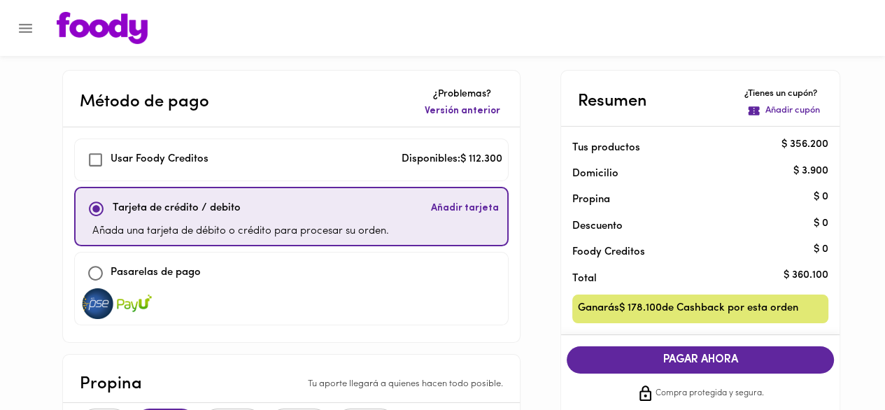
checkbox input "true"
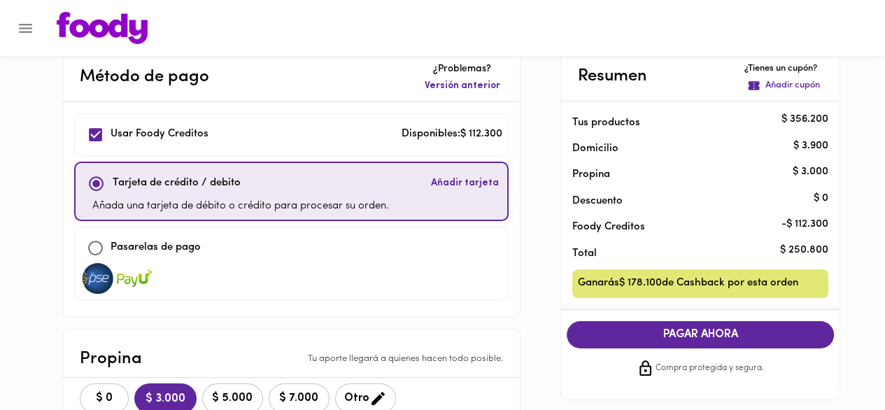
scroll to position [70, 0]
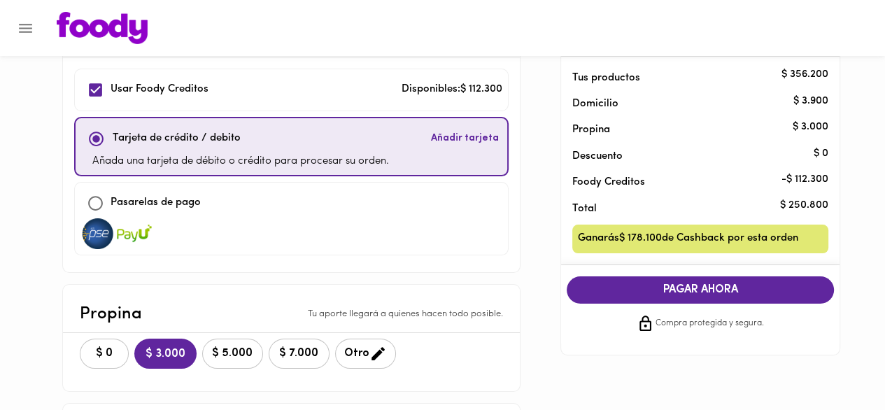
click at [263, 360] on button "$ 5.000" at bounding box center [232, 354] width 61 height 30
click at [674, 292] on span "PAGAR AHORA" at bounding box center [700, 289] width 239 height 13
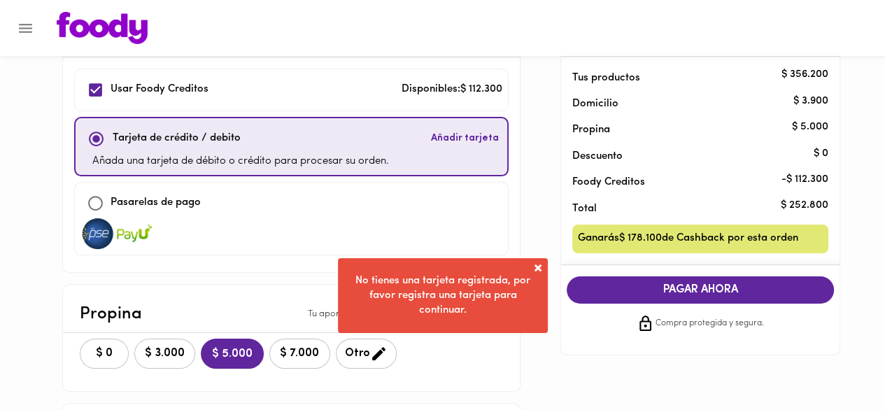
click at [534, 268] on span at bounding box center [538, 268] width 14 height 14
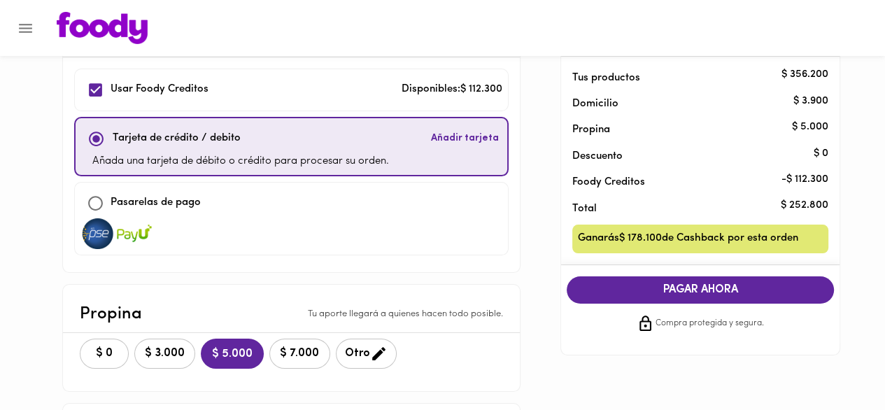
click at [431, 142] on span "Añadir tarjeta" at bounding box center [465, 139] width 68 height 14
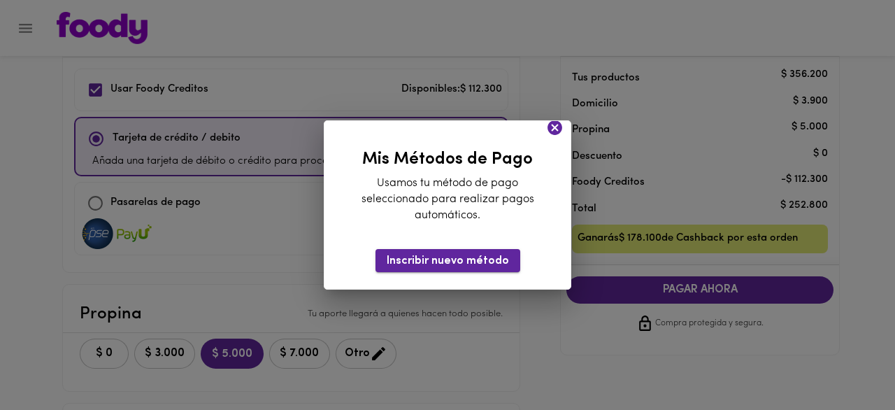
click at [448, 264] on span "Inscribir nuevo método" at bounding box center [448, 261] width 122 height 13
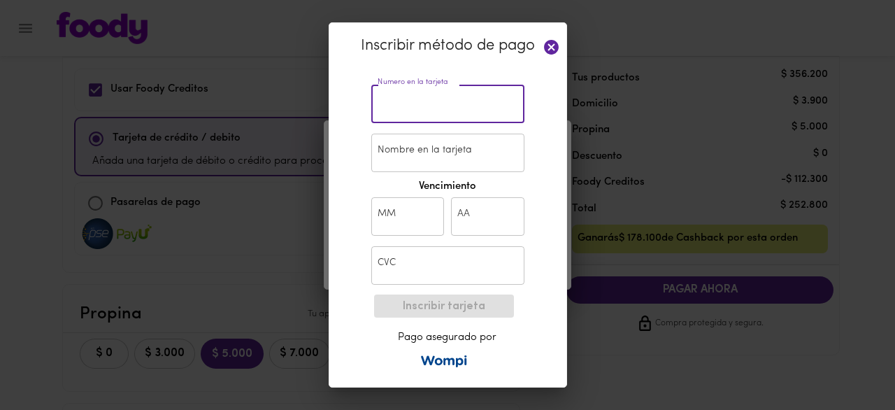
click at [440, 107] on input "text" at bounding box center [447, 104] width 153 height 38
type input "[CREDIT_CARD_NUMBER]"
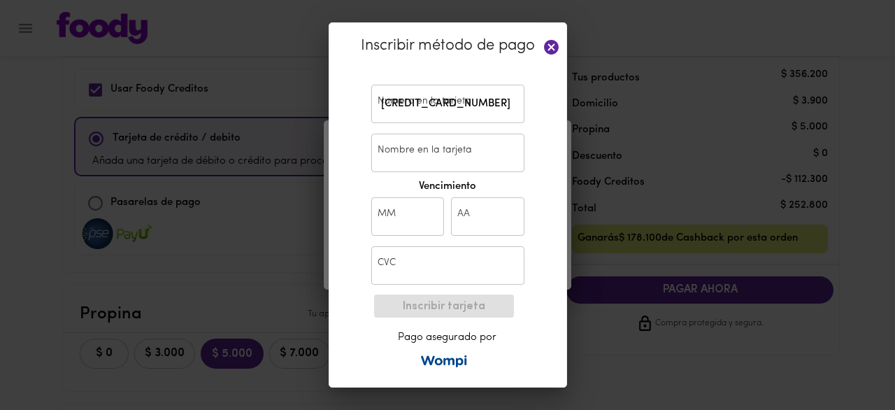
type input "[PERSON_NAME]"
type input "02"
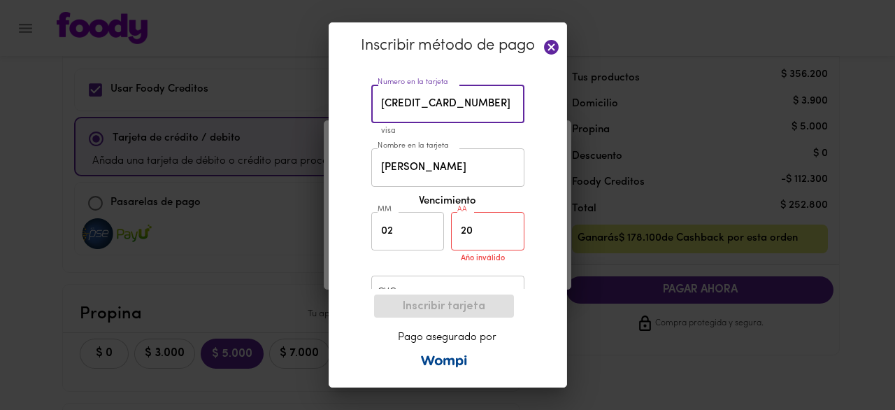
click at [493, 227] on input "20" at bounding box center [487, 231] width 73 height 38
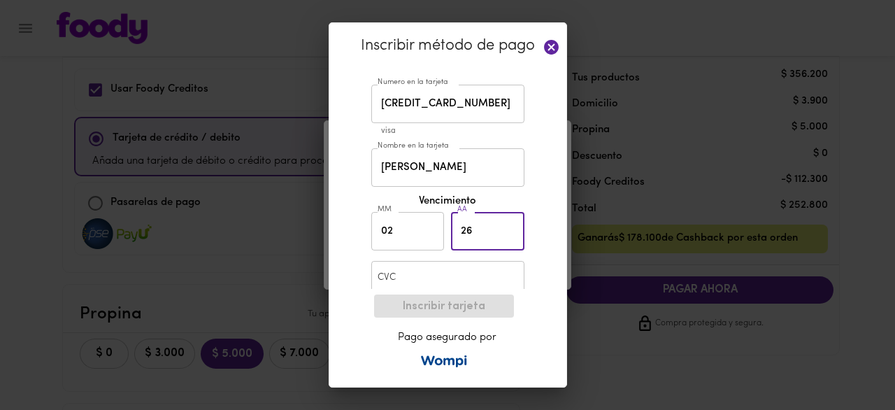
type input "26"
click at [420, 278] on input "text" at bounding box center [447, 280] width 153 height 38
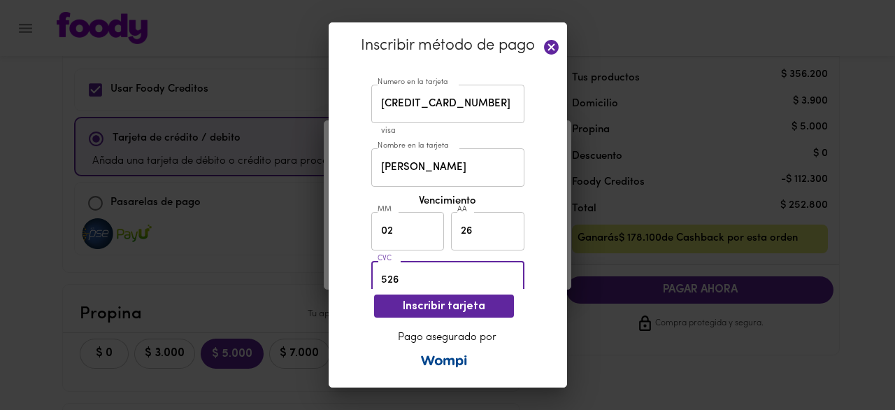
type input "526"
click at [537, 278] on div "Inscribir método de pago Numero en la tarjeta [CREDIT_CARD_NUMBER] Numero en la…" at bounding box center [448, 204] width 239 height 365
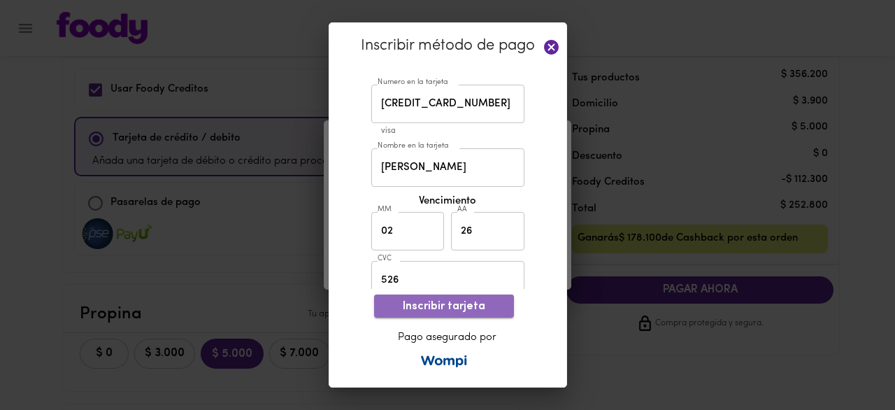
click at [480, 302] on span "Inscribir tarjeta" at bounding box center [444, 306] width 118 height 13
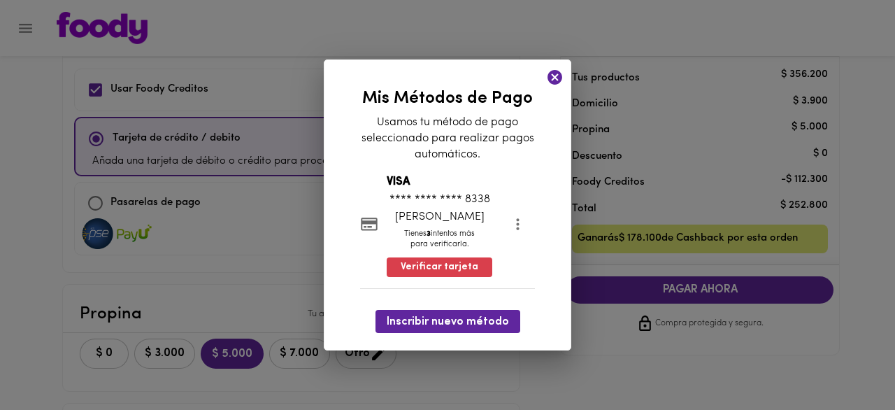
click at [558, 104] on div "¡Que rico! ¡Tu tarjeta fue pre-aprobada! Se hará un cobro por un valor aleatori…" at bounding box center [447, 205] width 895 height 410
click at [553, 76] on icon at bounding box center [555, 77] width 15 height 15
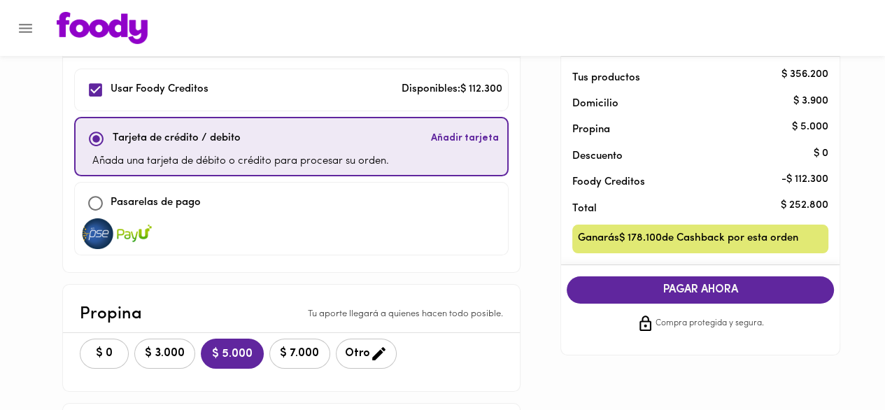
click at [666, 285] on span "PAGAR AHORA" at bounding box center [700, 289] width 239 height 13
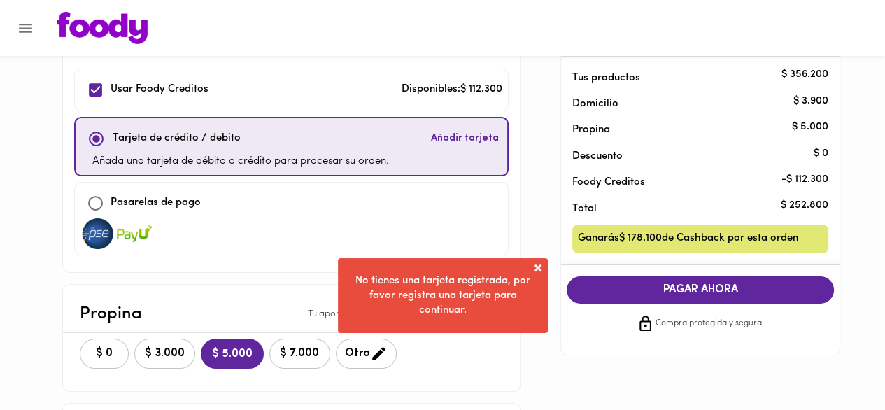
click at [538, 269] on span at bounding box center [538, 268] width 14 height 14
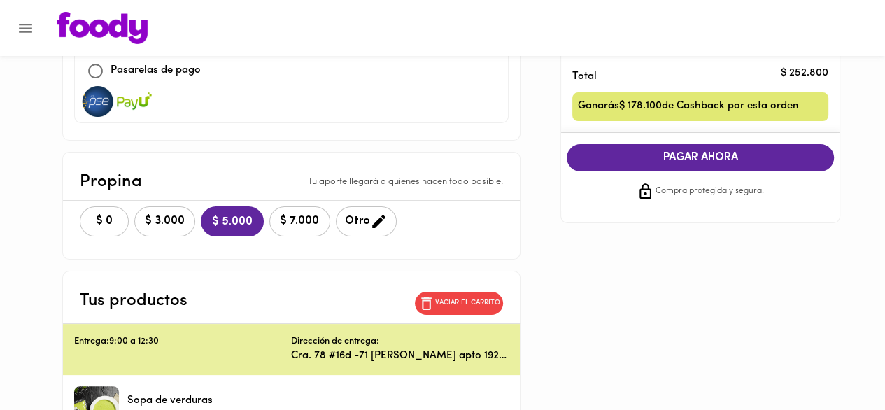
scroll to position [210, 0]
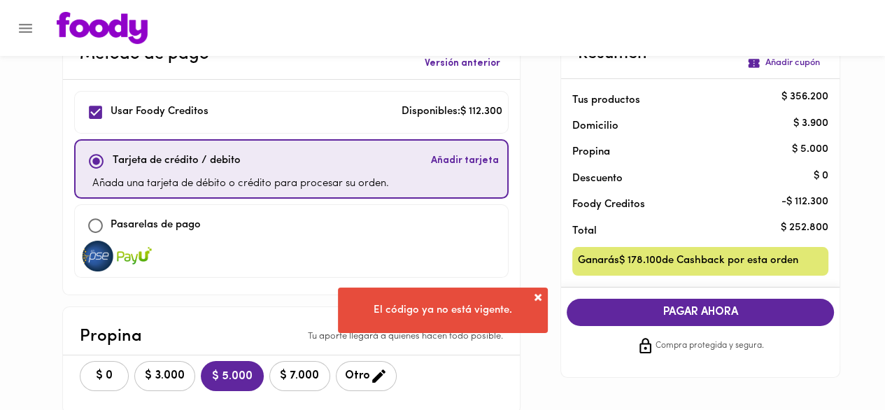
scroll to position [70, 0]
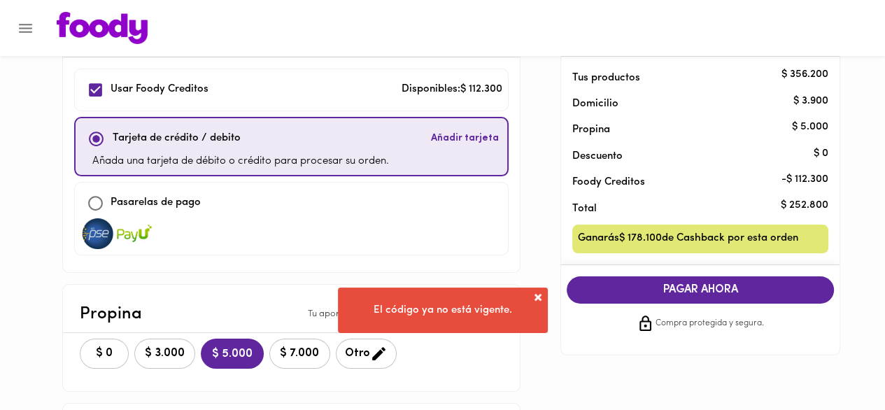
click at [697, 288] on span "PAGAR AHORA" at bounding box center [700, 289] width 239 height 13
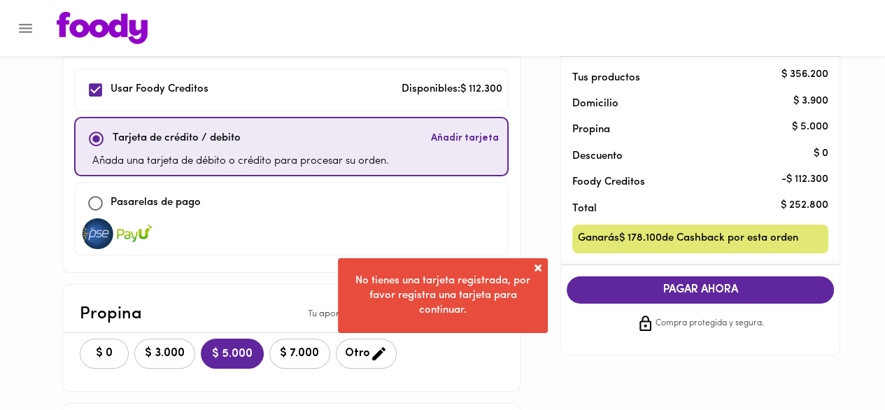
click at [239, 211] on div "Pasarelas de pago" at bounding box center [291, 203] width 422 height 30
checkbox input "false"
checkbox input "true"
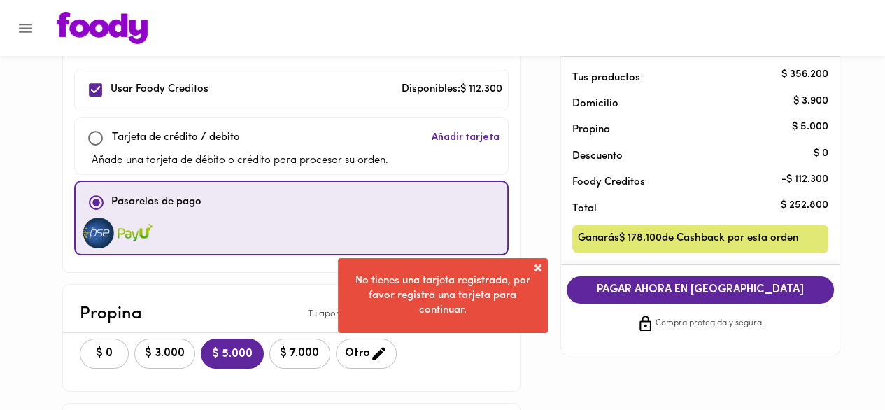
click at [714, 289] on span "PAGAR AHORA EN PASARELA" at bounding box center [700, 289] width 239 height 13
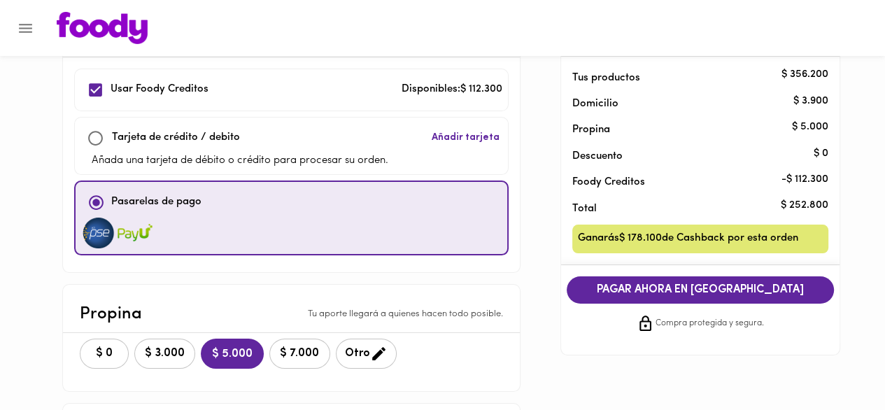
scroll to position [172, 0]
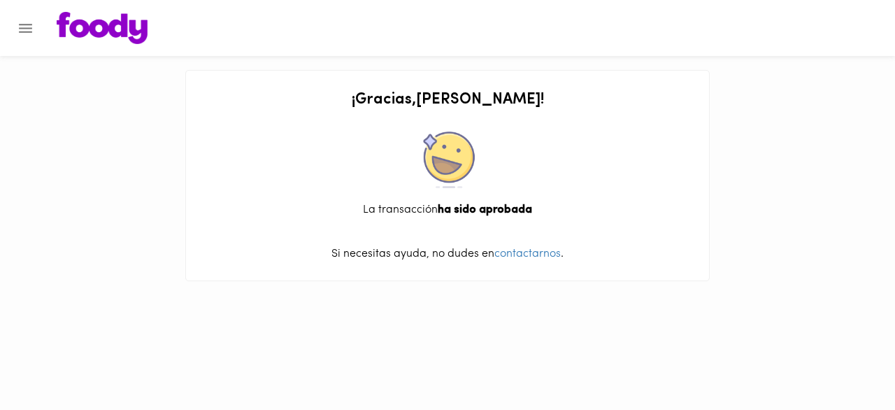
click at [27, 31] on icon "Menu" at bounding box center [25, 28] width 13 height 9
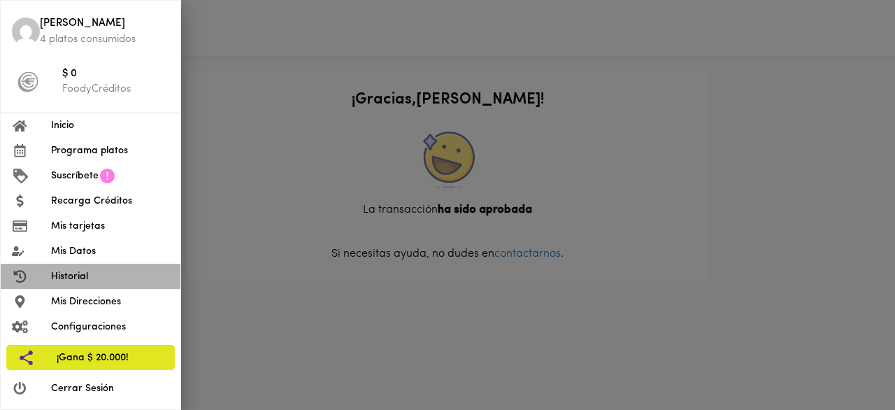
click at [78, 275] on span "Historial" at bounding box center [110, 276] width 118 height 15
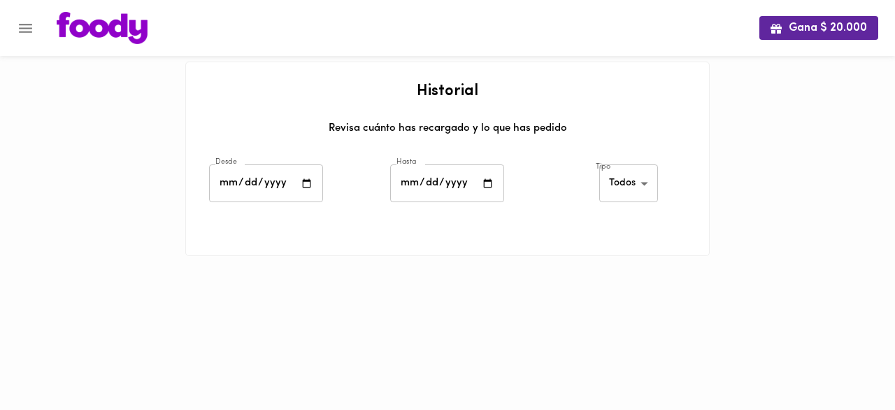
click at [628, 180] on body "Gana $ 20.000 Historial Revisa cuánto has recargado y lo que has pedido Desde D…" at bounding box center [447, 145] width 895 height 291
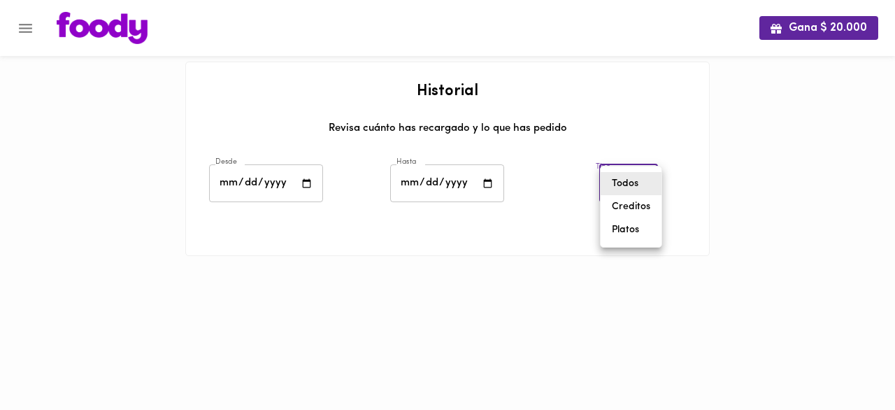
click at [627, 235] on li "Platos" at bounding box center [631, 229] width 61 height 23
type input "foody-dishes"
click at [299, 191] on input "date" at bounding box center [266, 183] width 114 height 38
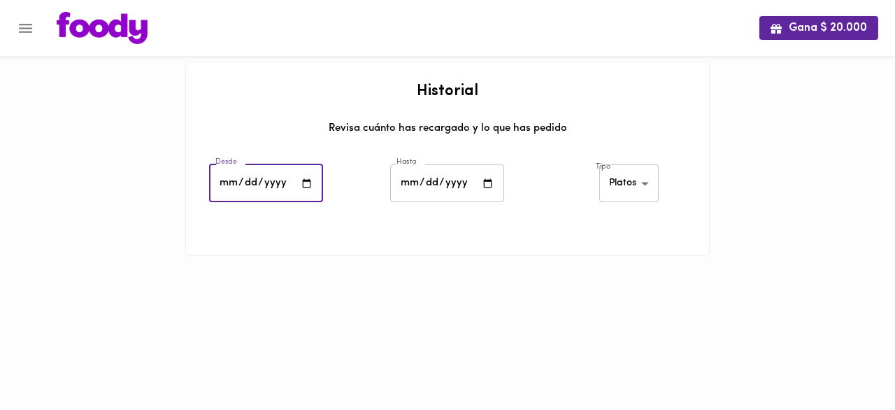
click at [306, 179] on input "date" at bounding box center [266, 183] width 114 height 38
click at [294, 183] on input "2025-08-31" at bounding box center [266, 183] width 114 height 38
click at [311, 187] on input "2025-08-31" at bounding box center [266, 183] width 114 height 38
type input "2025-07-30"
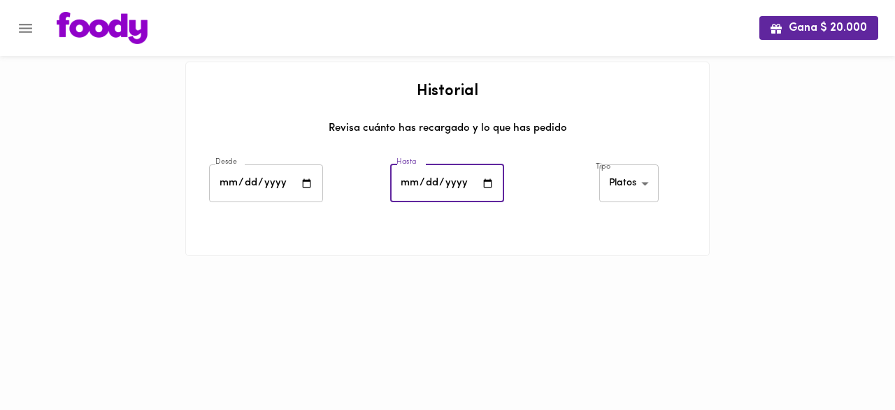
click at [416, 199] on input "date" at bounding box center [447, 183] width 114 height 38
click at [469, 193] on input "date" at bounding box center [447, 183] width 114 height 38
click at [495, 185] on input "date" at bounding box center [447, 183] width 114 height 38
click at [486, 184] on input "date" at bounding box center [447, 183] width 114 height 38
click at [541, 188] on div "Tipo Platos foody-dishes ​" at bounding box center [629, 185] width 181 height 49
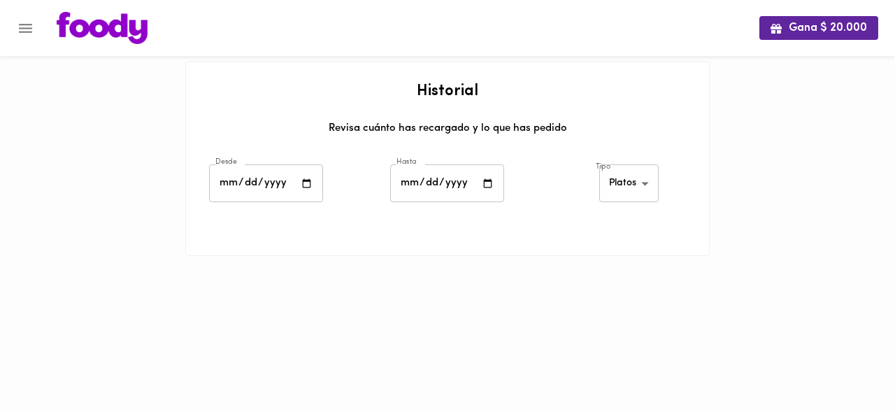
click at [428, 177] on input "2025-09-02" at bounding box center [447, 183] width 114 height 38
click at [483, 178] on input "2025-09-02" at bounding box center [447, 183] width 114 height 38
type input "2025-09-01"
click at [627, 194] on body "Gana $ 20.000 Historial Revisa cuánto has recargado y lo que has pedido Desde 2…" at bounding box center [447, 145] width 895 height 291
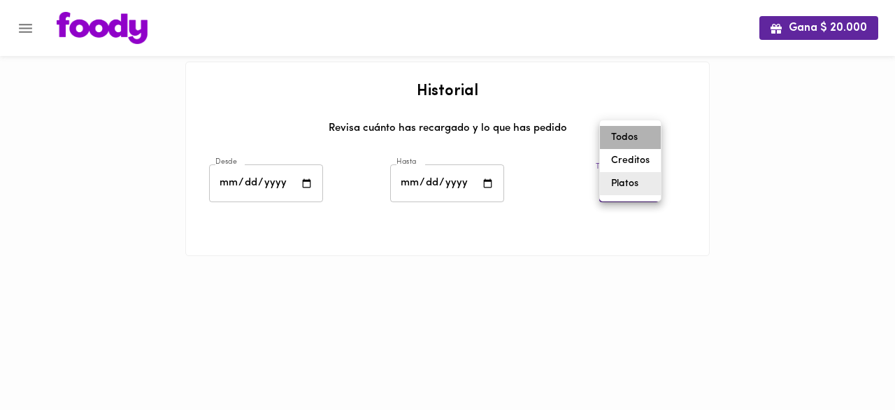
click at [648, 139] on li "Todos" at bounding box center [630, 137] width 61 height 23
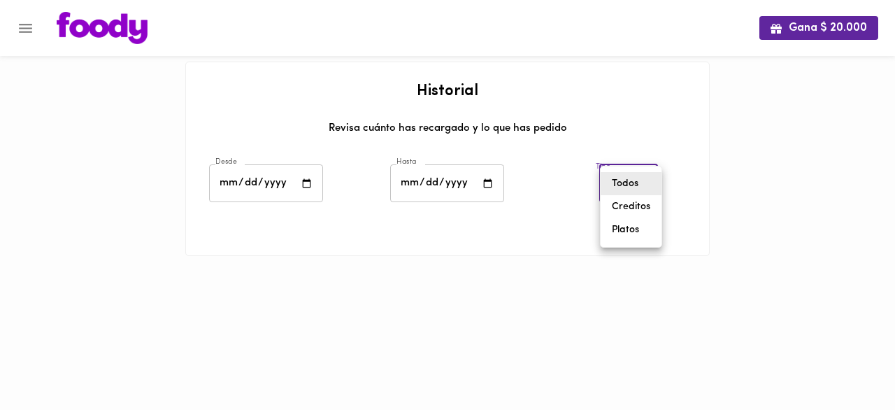
click at [642, 176] on body "Gana $ 20.000 Historial Revisa cuánto has recargado y lo que has pedido Desde 2…" at bounding box center [447, 145] width 895 height 291
click at [625, 242] on ul "Todos Creditos Platos" at bounding box center [631, 207] width 61 height 80
click at [639, 232] on li "Platos" at bounding box center [631, 229] width 61 height 23
type input "foody-dishes"
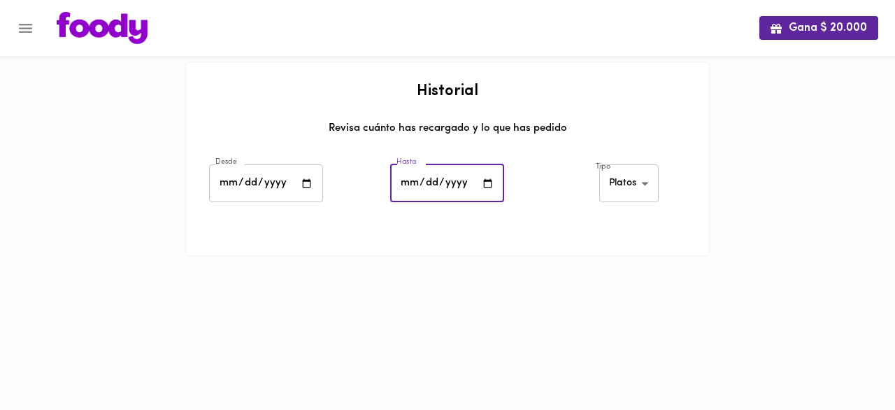
click at [434, 190] on input "2025-09-01" at bounding box center [447, 183] width 114 height 38
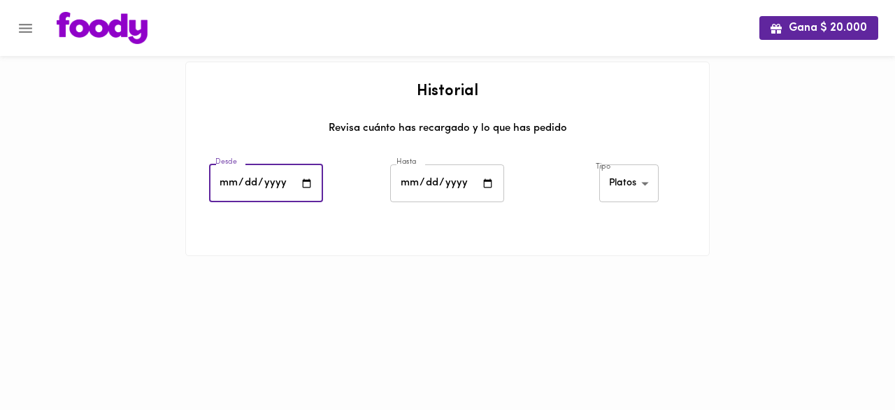
click at [263, 190] on input "2025-07-30" at bounding box center [266, 183] width 114 height 38
click at [308, 185] on input "2025-07-30" at bounding box center [266, 183] width 114 height 38
type input "2025-07-01"
click at [500, 239] on div at bounding box center [447, 226] width 523 height 35
click at [482, 194] on input "2025-09-01" at bounding box center [447, 183] width 114 height 38
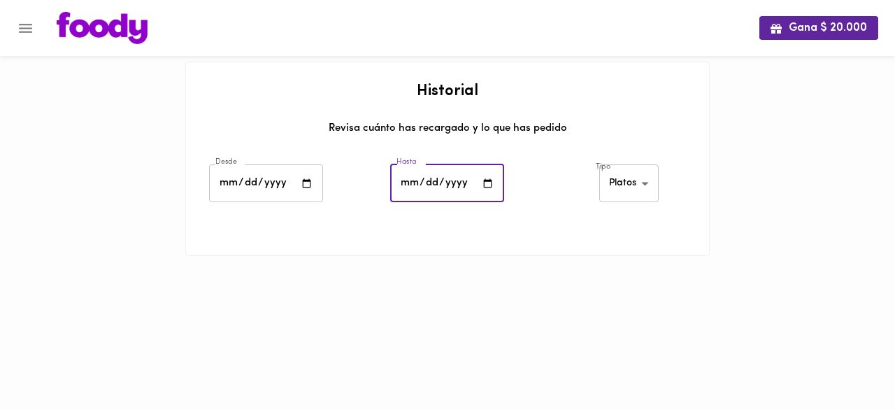
click at [488, 182] on input "2025-09-01" at bounding box center [447, 183] width 114 height 38
click at [490, 183] on input "2025-09-01" at bounding box center [447, 183] width 114 height 38
type input "2025-09-02"
click at [646, 180] on body "Gana $ 20.000 Historial Revisa cuánto has recargado y lo que has pedido Desde 2…" at bounding box center [447, 145] width 895 height 291
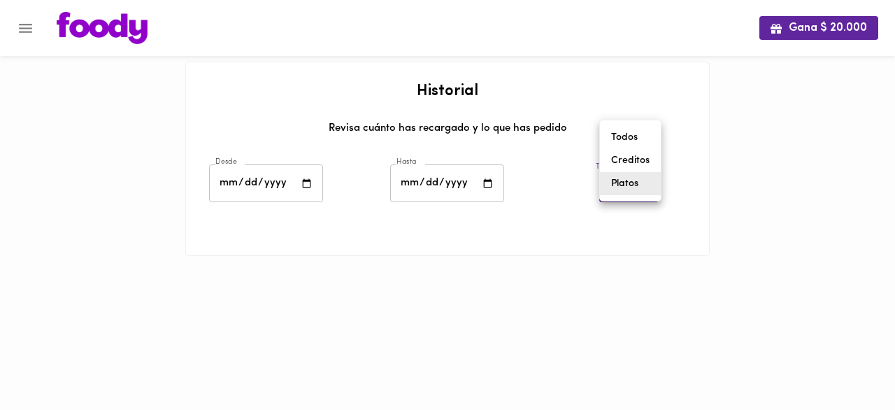
click at [644, 161] on li "Creditos" at bounding box center [630, 160] width 61 height 23
click at [638, 183] on body "Gana $ 20.000 Historial Revisa cuánto has recargado y lo que has pedido Desde 2…" at bounding box center [447, 145] width 895 height 291
click at [634, 156] on li "Todos" at bounding box center [629, 160] width 69 height 23
type input "all"
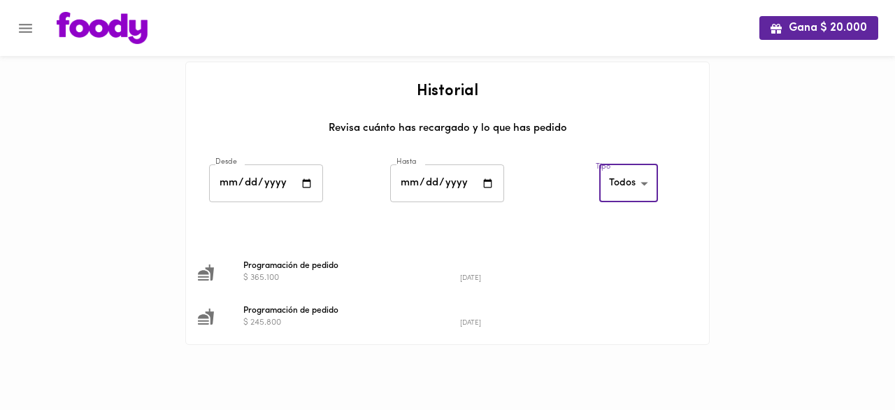
click at [297, 313] on span "Programación de pedido" at bounding box center [460, 310] width 434 height 13
click at [307, 306] on span "Programación de pedido" at bounding box center [460, 310] width 434 height 13
click at [311, 309] on span "Programación de pedido" at bounding box center [460, 310] width 434 height 13
click at [23, 31] on icon "Menu" at bounding box center [25, 28] width 13 height 9
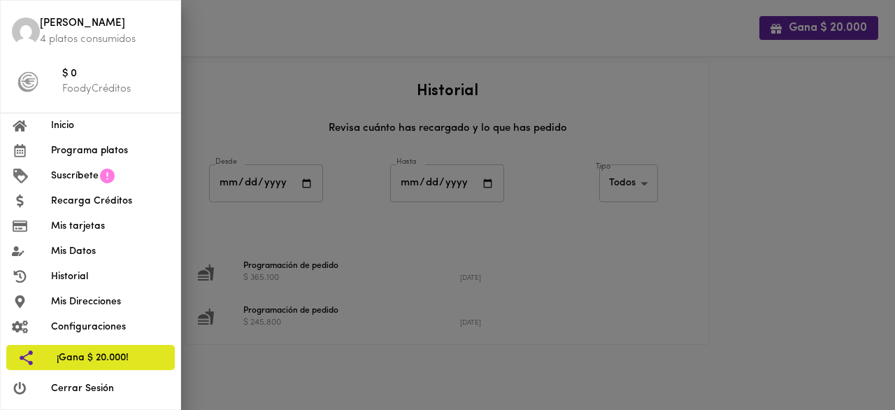
click at [447, 41] on div at bounding box center [447, 205] width 895 height 410
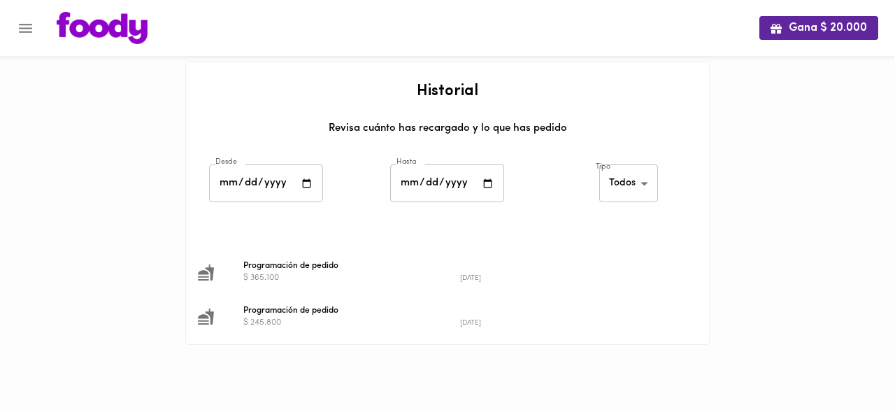
click at [146, 31] on img at bounding box center [102, 28] width 91 height 32
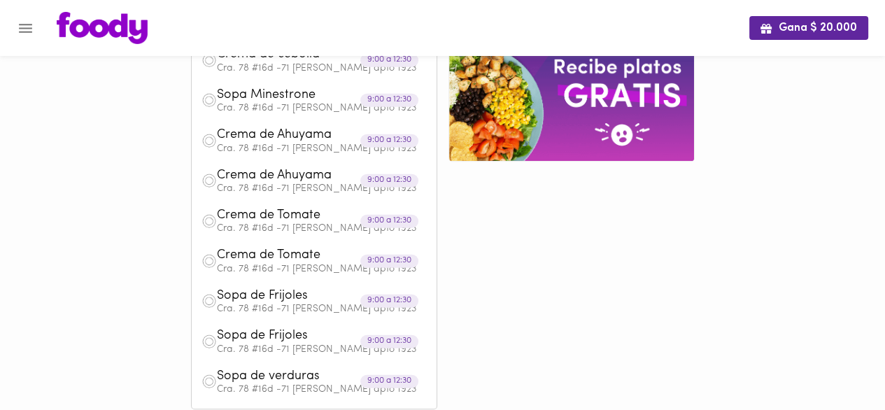
scroll to position [770, 0]
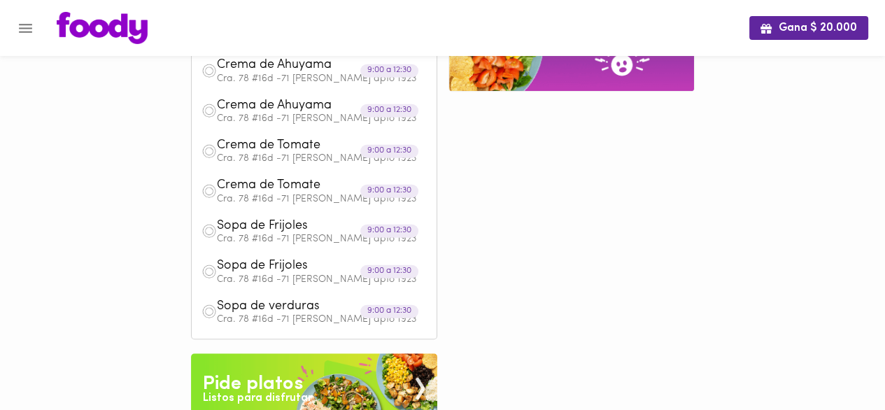
click at [90, 31] on img at bounding box center [102, 28] width 91 height 32
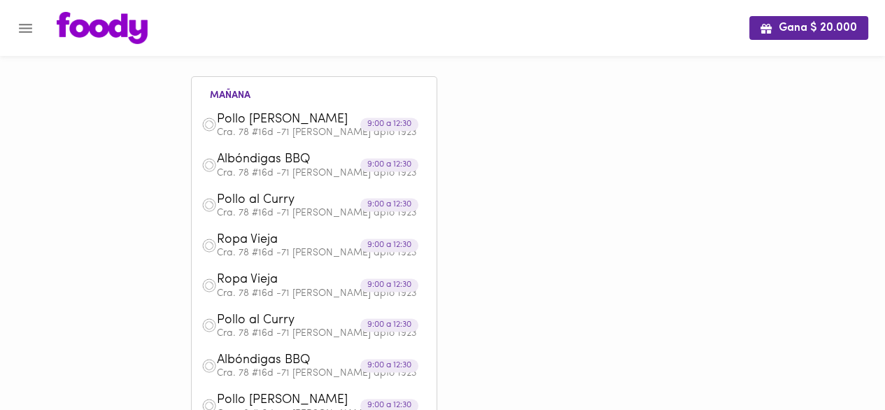
click at [125, 37] on img at bounding box center [102, 28] width 91 height 32
click at [122, 37] on img at bounding box center [102, 28] width 91 height 32
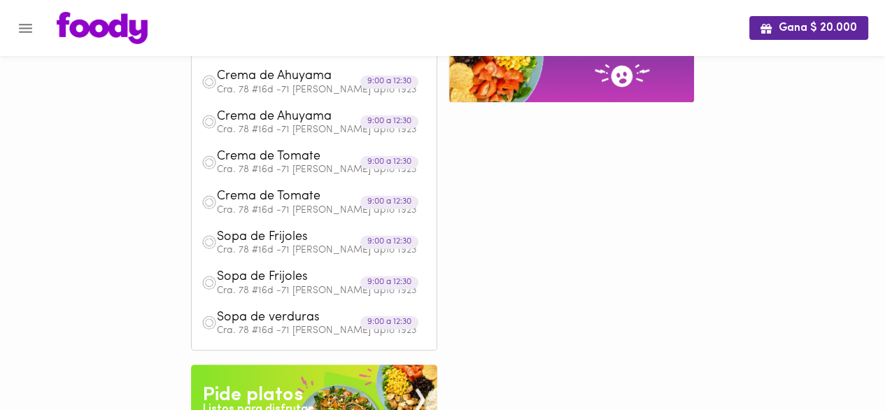
scroll to position [971, 0]
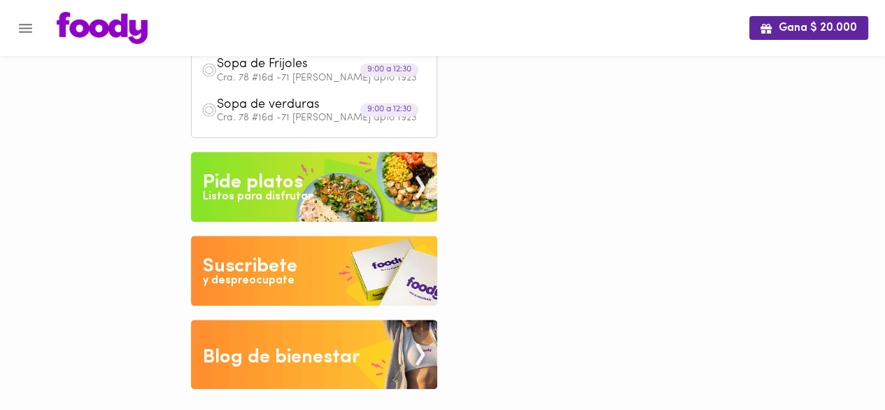
click at [276, 179] on div "Pide platos" at bounding box center [253, 183] width 100 height 28
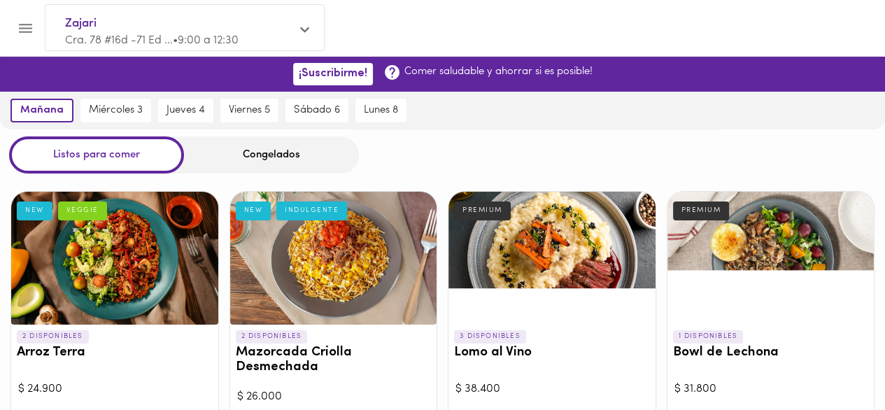
click at [218, 158] on div "Congelados" at bounding box center [271, 154] width 175 height 37
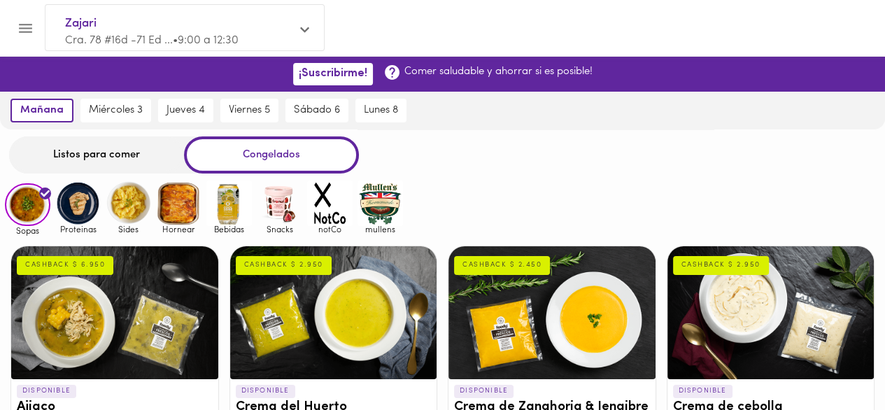
click at [79, 213] on img at bounding box center [77, 202] width 45 height 45
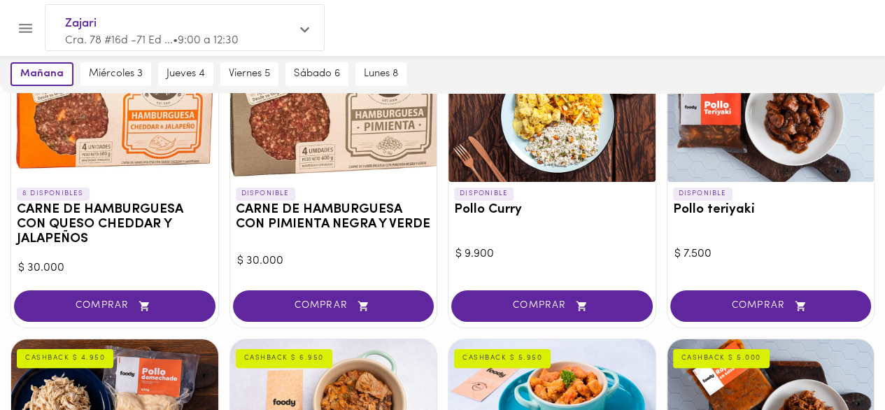
scroll to position [70, 0]
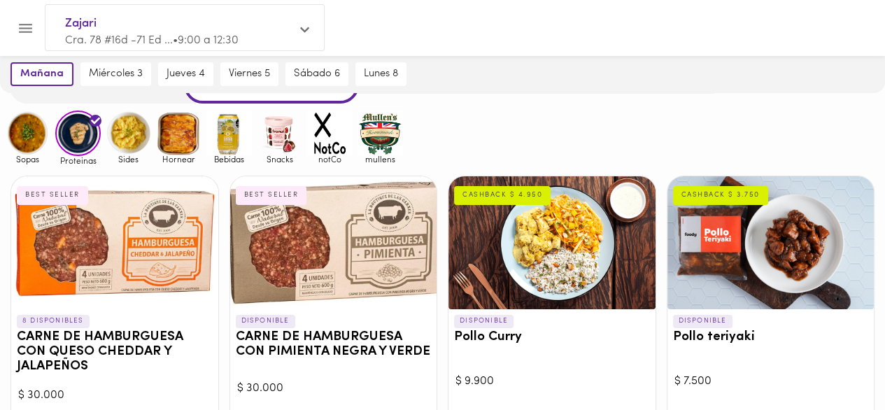
click at [125, 132] on img at bounding box center [128, 133] width 45 height 45
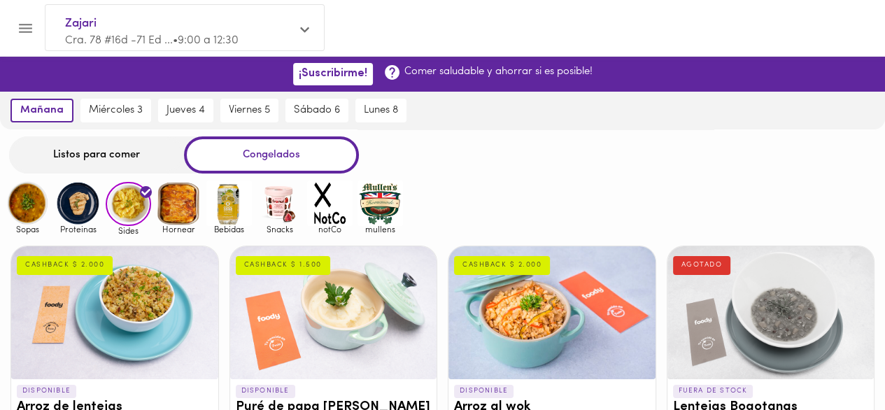
click at [235, 208] on img at bounding box center [228, 202] width 45 height 45
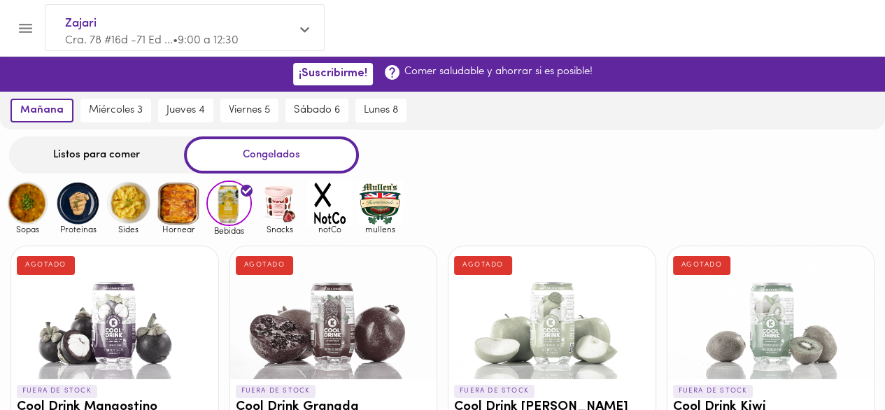
click at [31, 26] on icon "Menu" at bounding box center [25, 28] width 17 height 17
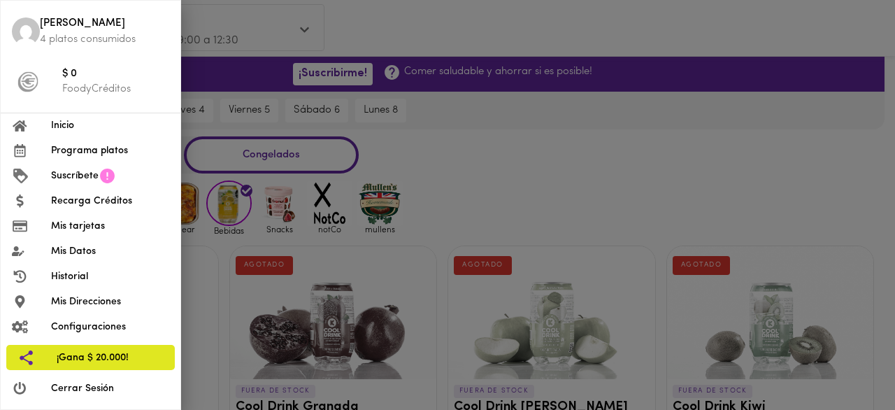
click at [486, 32] on div at bounding box center [447, 205] width 895 height 410
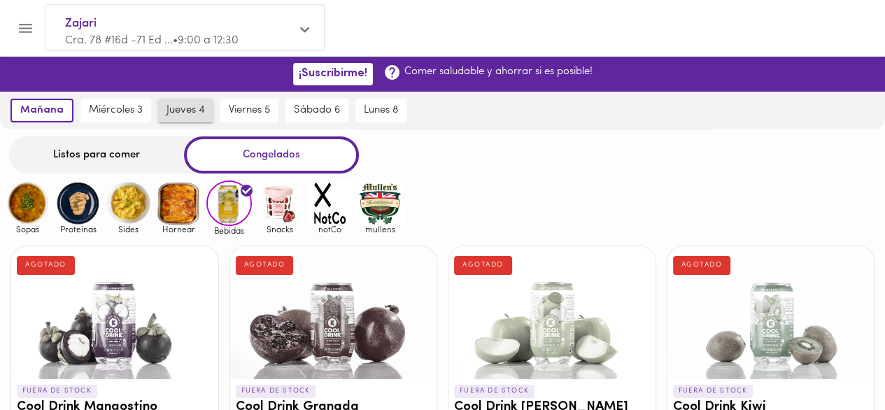
click at [172, 115] on span "jueves 4" at bounding box center [186, 110] width 38 height 13
click at [77, 201] on img at bounding box center [77, 202] width 45 height 45
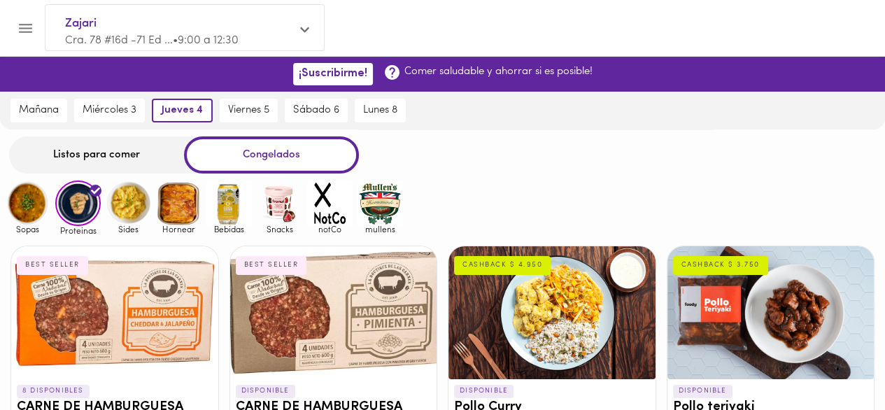
click at [368, 201] on img at bounding box center [379, 202] width 45 height 45
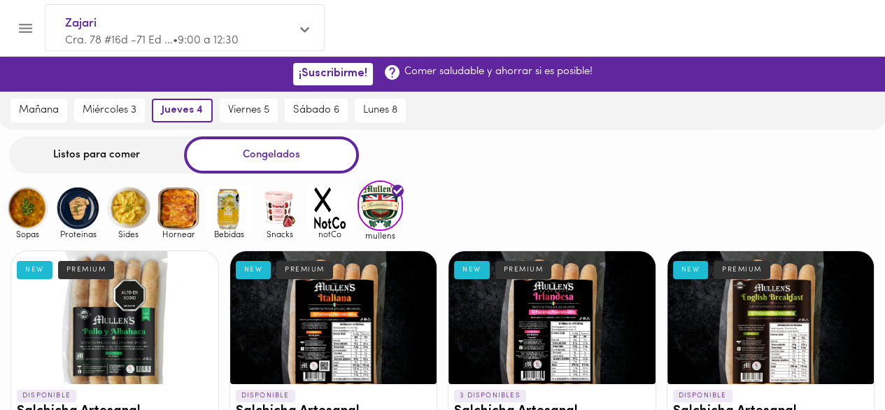
click at [329, 225] on img at bounding box center [329, 207] width 45 height 45
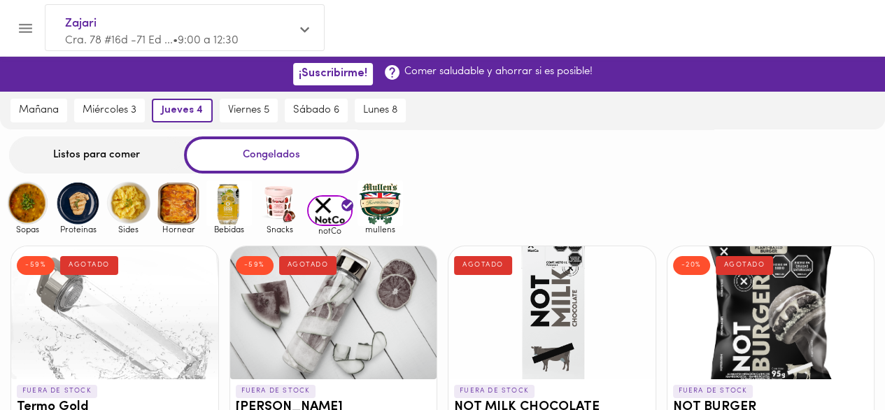
click at [274, 202] on img at bounding box center [279, 202] width 45 height 45
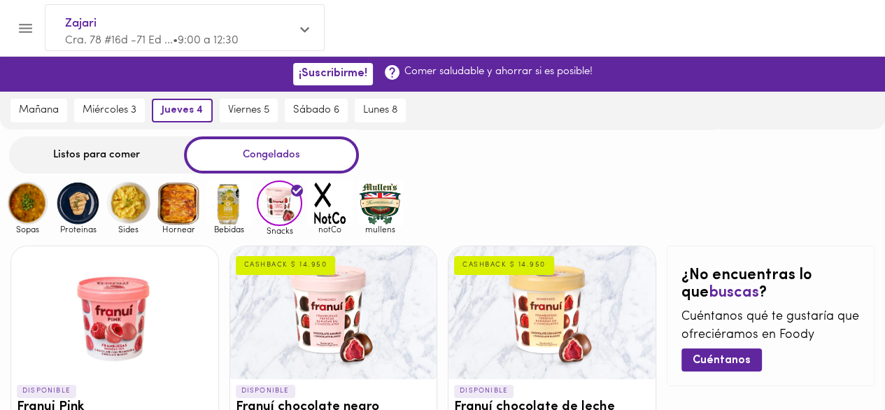
click at [278, 201] on img at bounding box center [279, 202] width 45 height 45
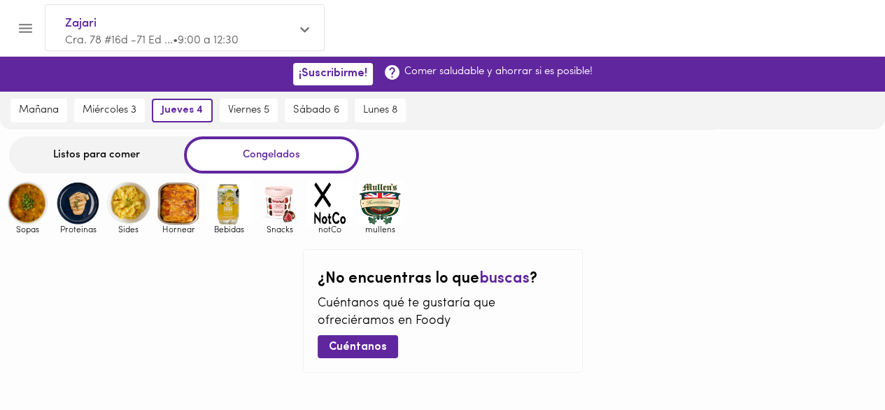
click at [257, 197] on img at bounding box center [279, 202] width 45 height 45
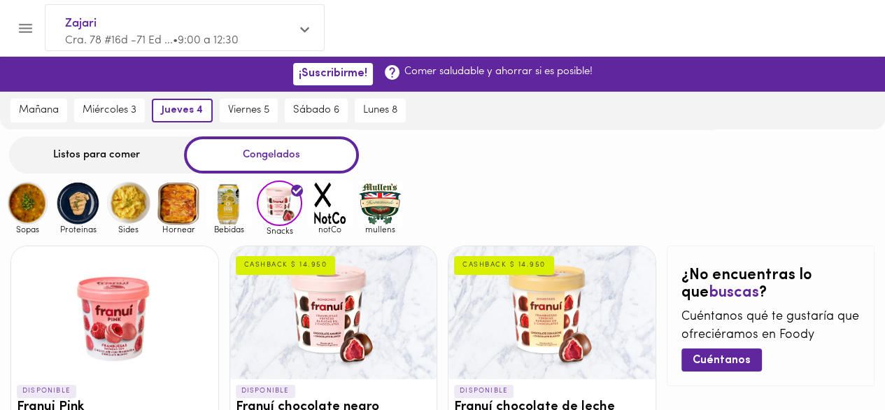
click at [378, 204] on img at bounding box center [379, 202] width 45 height 45
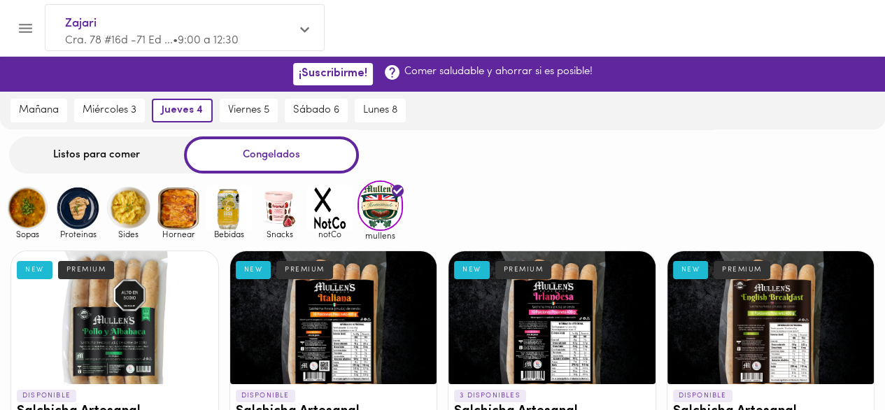
click at [31, 22] on icon "Menu" at bounding box center [25, 28] width 17 height 17
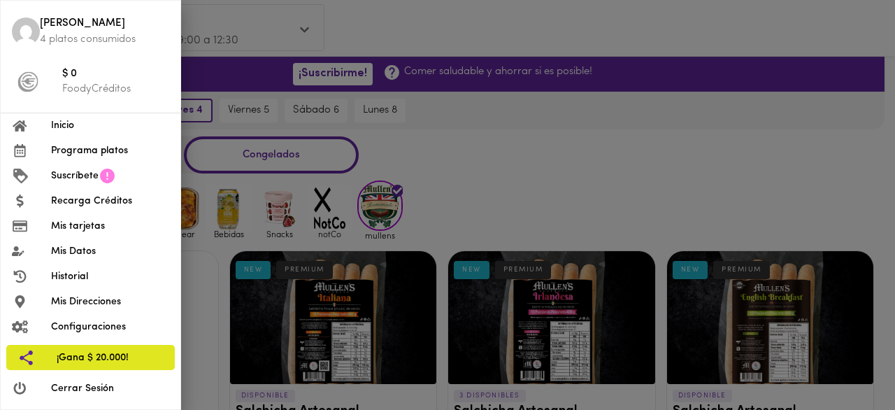
click at [80, 275] on span "Historial" at bounding box center [110, 276] width 118 height 15
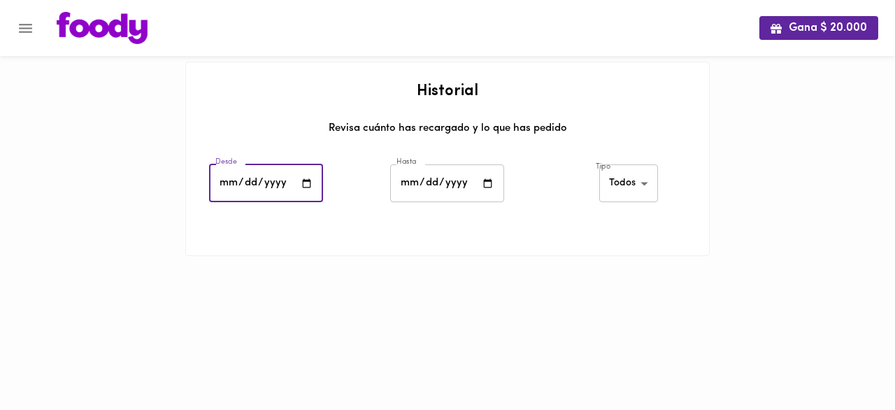
click at [253, 185] on input "date" at bounding box center [266, 183] width 114 height 38
click at [311, 183] on input "date" at bounding box center [266, 183] width 114 height 38
type input "2025-08-05"
click at [487, 181] on input "date" at bounding box center [447, 183] width 114 height 38
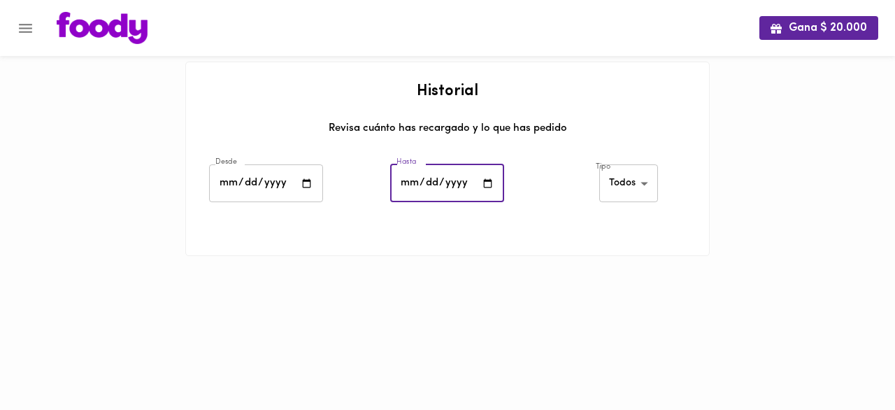
click at [624, 178] on body "Gana $ 20.000 Historial Revisa cuánto has recargado y lo que has pedido Desde 2…" at bounding box center [447, 145] width 895 height 291
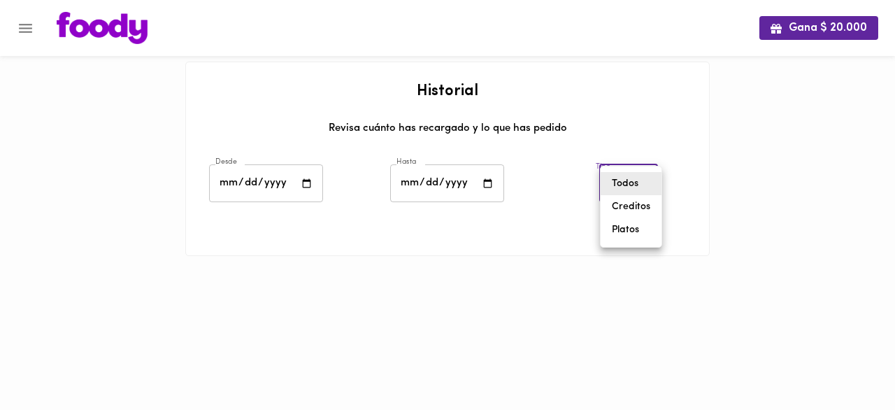
click at [634, 181] on li "Todos" at bounding box center [631, 183] width 61 height 23
click at [496, 185] on input "2025-09-02" at bounding box center [447, 183] width 114 height 38
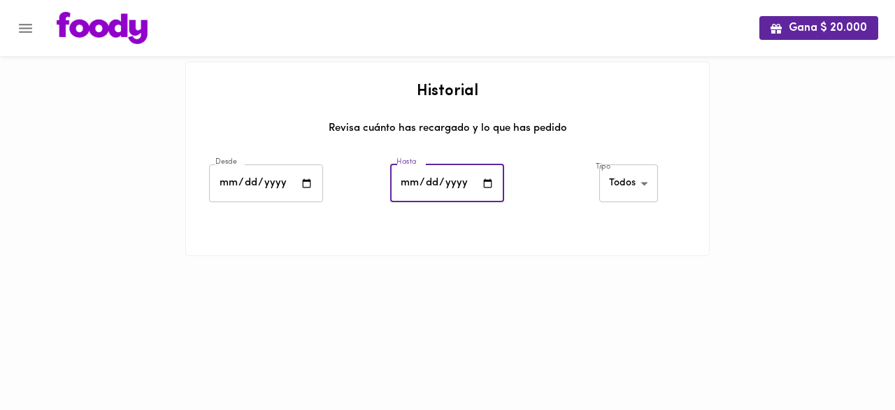
click at [490, 180] on input "2025-09-02" at bounding box center [447, 183] width 114 height 38
type input "2025-09-01"
click at [698, 143] on div "Historial Revisa cuánto has recargado y lo que has pedido" at bounding box center [447, 111] width 523 height 99
click at [628, 185] on body "Gana $ 20.000 Historial Revisa cuánto has recargado y lo que has pedido Desde 2…" at bounding box center [447, 145] width 895 height 291
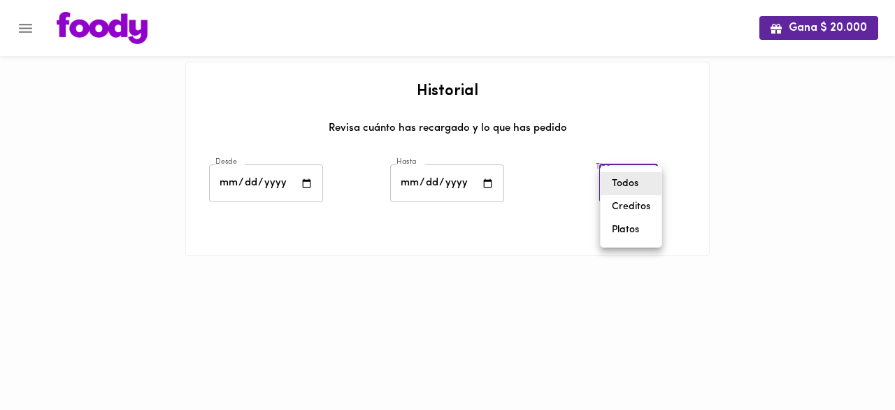
click at [630, 225] on li "Platos" at bounding box center [631, 229] width 61 height 23
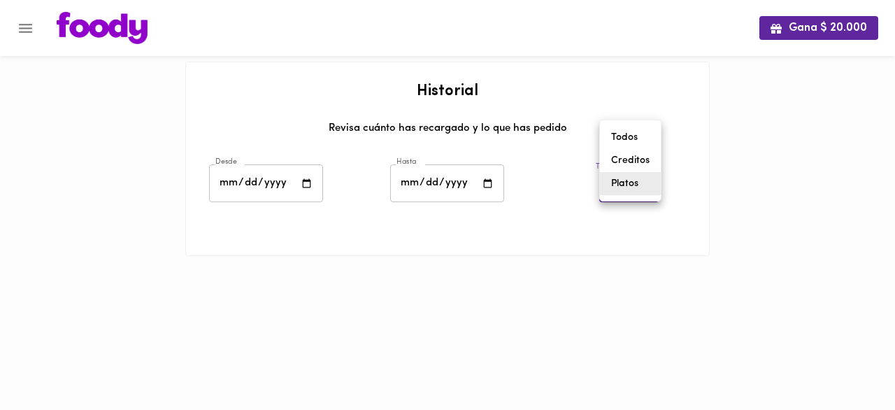
click at [640, 185] on body "Gana $ 20.000 Historial Revisa cuánto has recargado y lo que has pedido Desde 2…" at bounding box center [447, 145] width 895 height 291
click at [634, 141] on li "Todos" at bounding box center [630, 137] width 61 height 23
click at [644, 186] on body "Gana $ 20.000 Historial Revisa cuánto has recargado y lo que has pedido Desde 2…" at bounding box center [447, 145] width 895 height 291
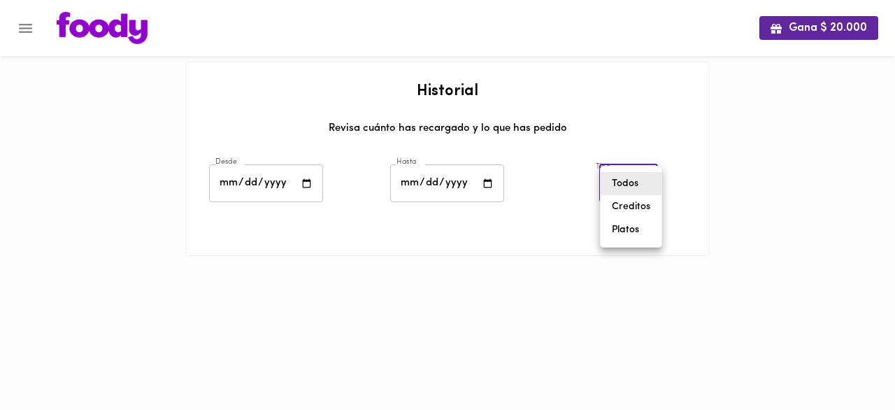
click at [635, 188] on li "Todos" at bounding box center [631, 183] width 61 height 23
click at [637, 183] on body "Gana $ 20.000 Historial Revisa cuánto has recargado y lo que has pedido Desde 2…" at bounding box center [447, 145] width 895 height 291
click at [622, 229] on li "Platos" at bounding box center [631, 229] width 61 height 23
click at [633, 187] on body "Gana $ 20.000 Historial Revisa cuánto has recargado y lo que has pedido Desde 2…" at bounding box center [447, 145] width 895 height 291
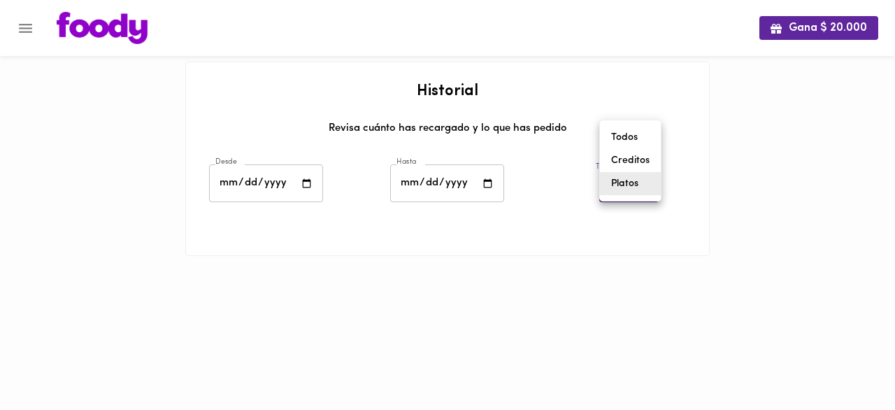
click at [635, 129] on li "Todos" at bounding box center [630, 137] width 61 height 23
type input "all"
click at [87, 35] on img at bounding box center [102, 28] width 91 height 32
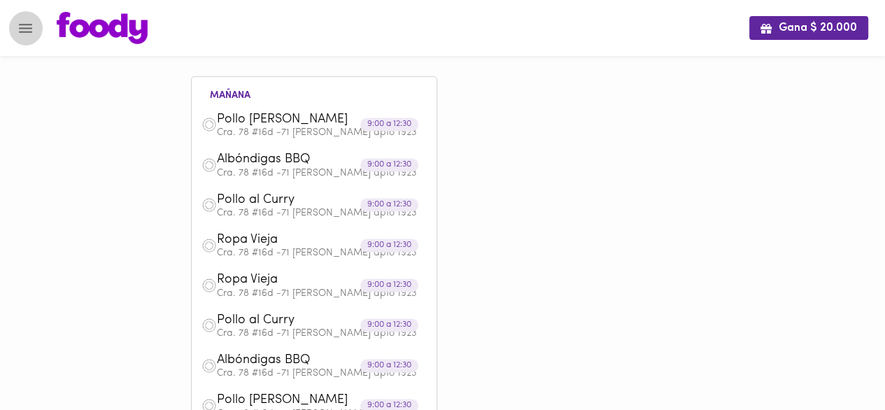
click at [31, 27] on icon "Menu" at bounding box center [25, 28] width 17 height 17
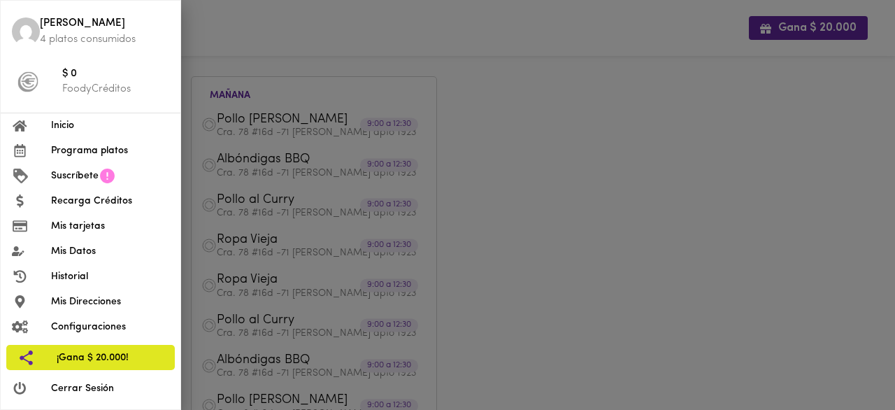
click at [236, 24] on div at bounding box center [447, 205] width 895 height 410
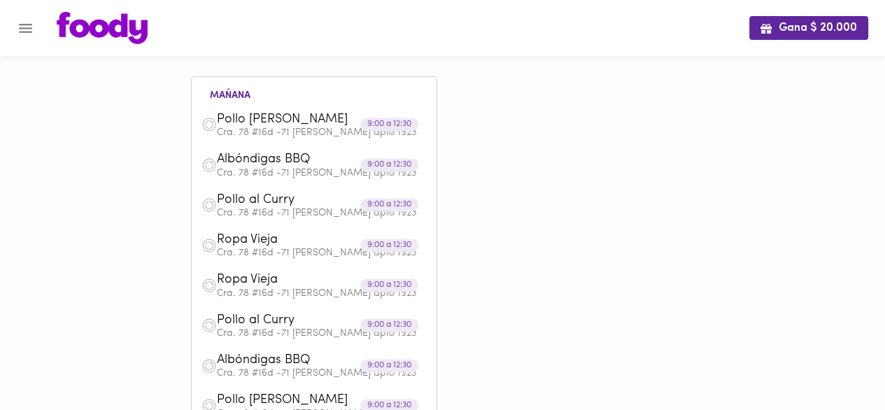
click at [21, 29] on icon "Menu" at bounding box center [25, 28] width 17 height 17
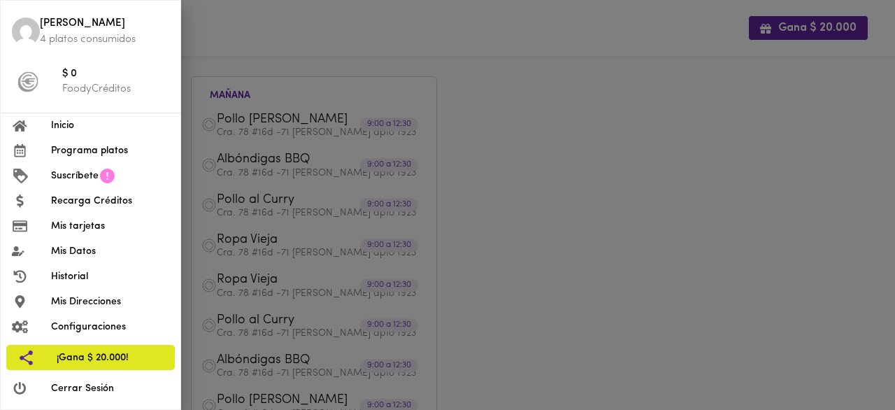
click at [244, 37] on div at bounding box center [447, 205] width 895 height 410
